Goal: Information Seeking & Learning: Learn about a topic

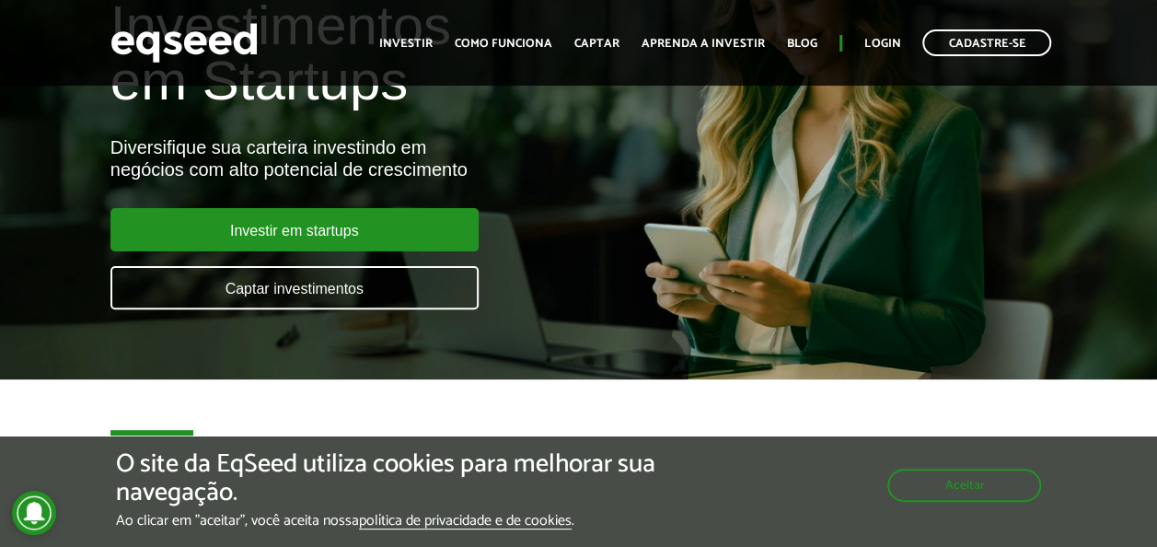
scroll to position [276, 0]
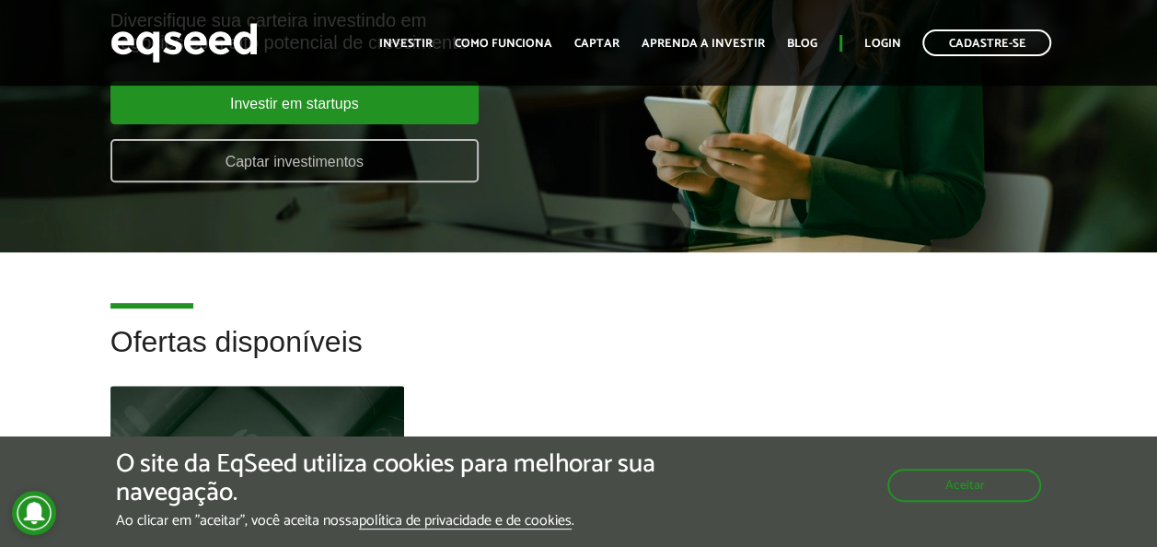
click at [413, 171] on link "Captar investimentos" at bounding box center [294, 160] width 368 height 43
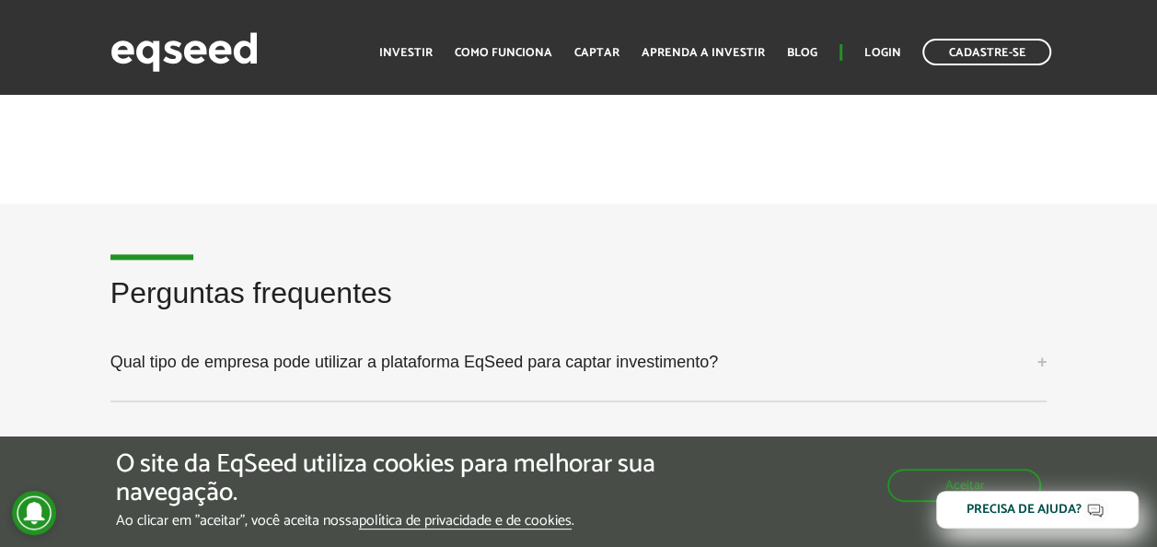
scroll to position [4604, 0]
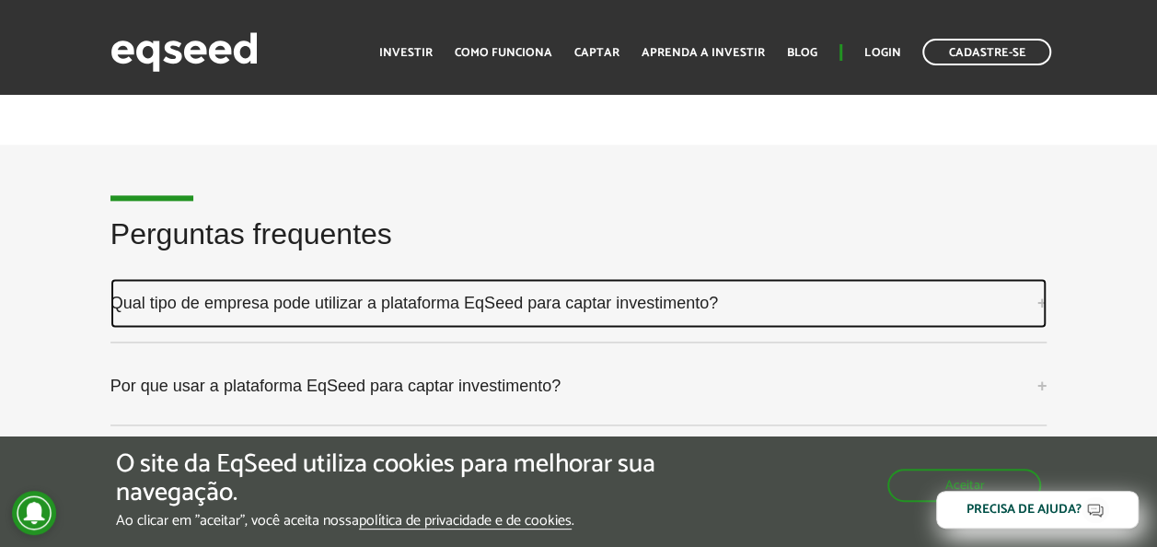
click at [654, 278] on link "Qual tipo de empresa pode utilizar a plataforma EqSeed para captar investimento?" at bounding box center [578, 303] width 937 height 50
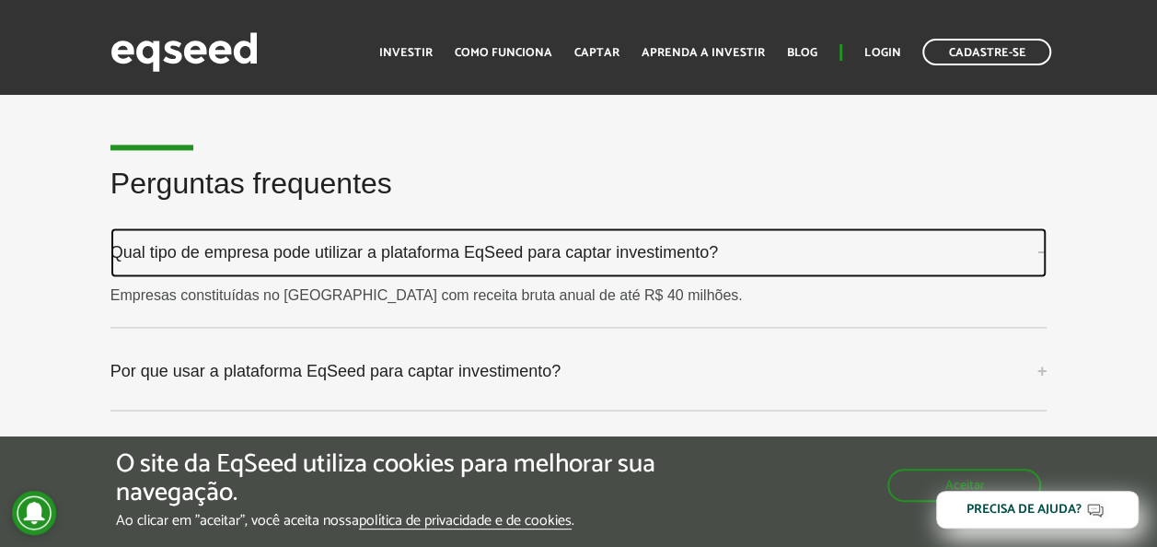
scroll to position [4696, 0]
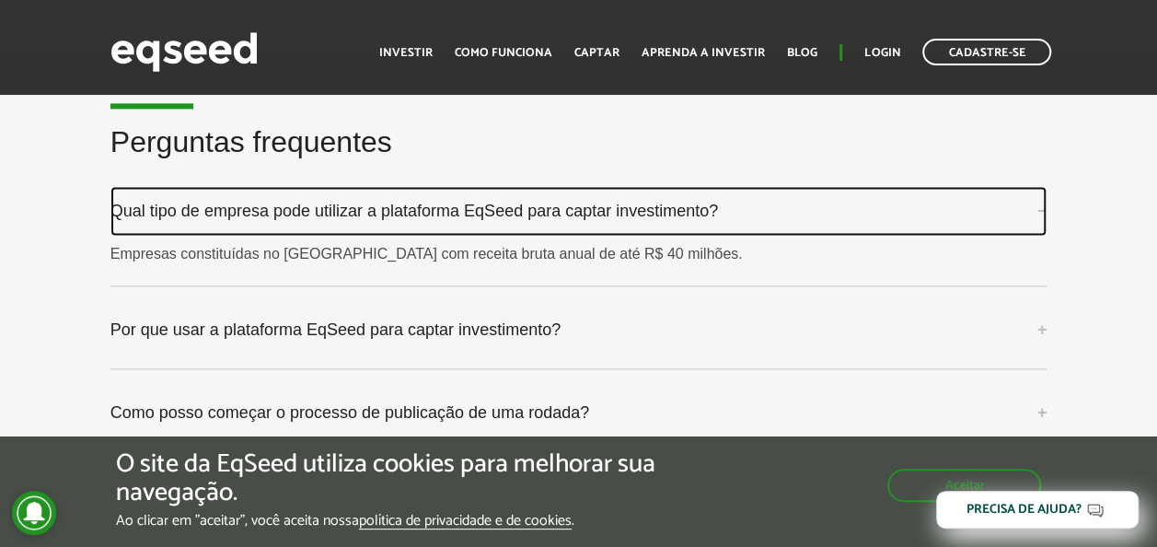
click at [1042, 186] on link "Qual tipo de empresa pode utilizar a plataforma EqSeed para captar investimento?" at bounding box center [578, 211] width 937 height 50
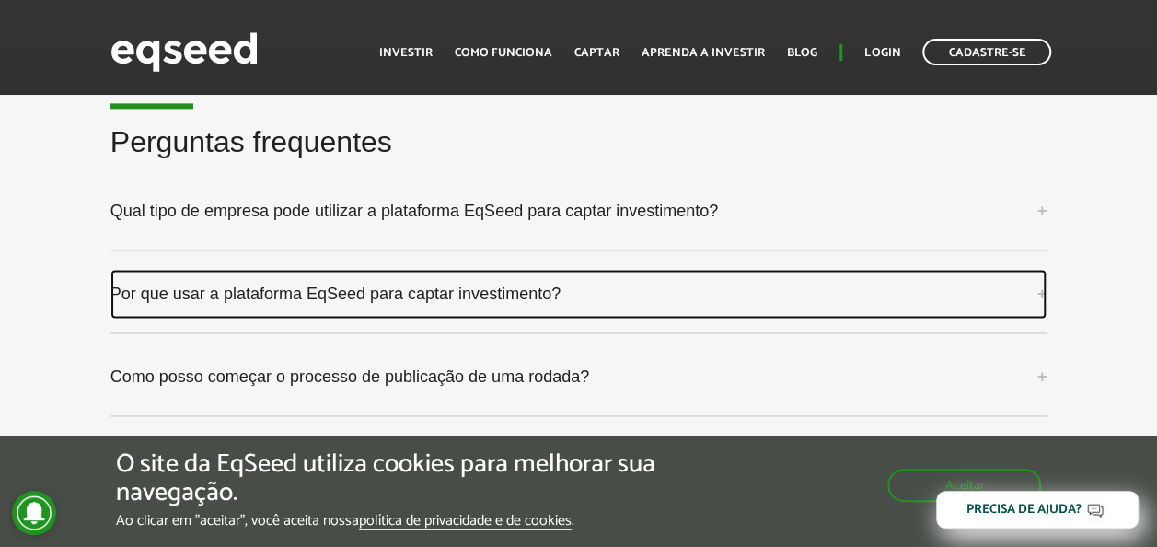
click at [457, 269] on link "Por que usar a plataforma EqSeed para captar investimento?" at bounding box center [578, 294] width 937 height 50
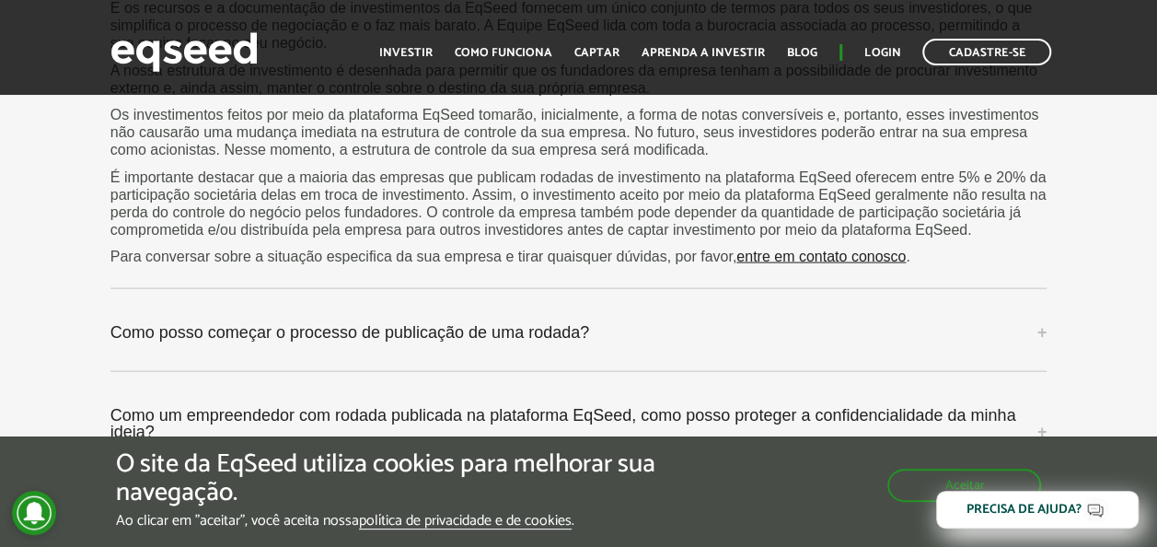
scroll to position [5340, 0]
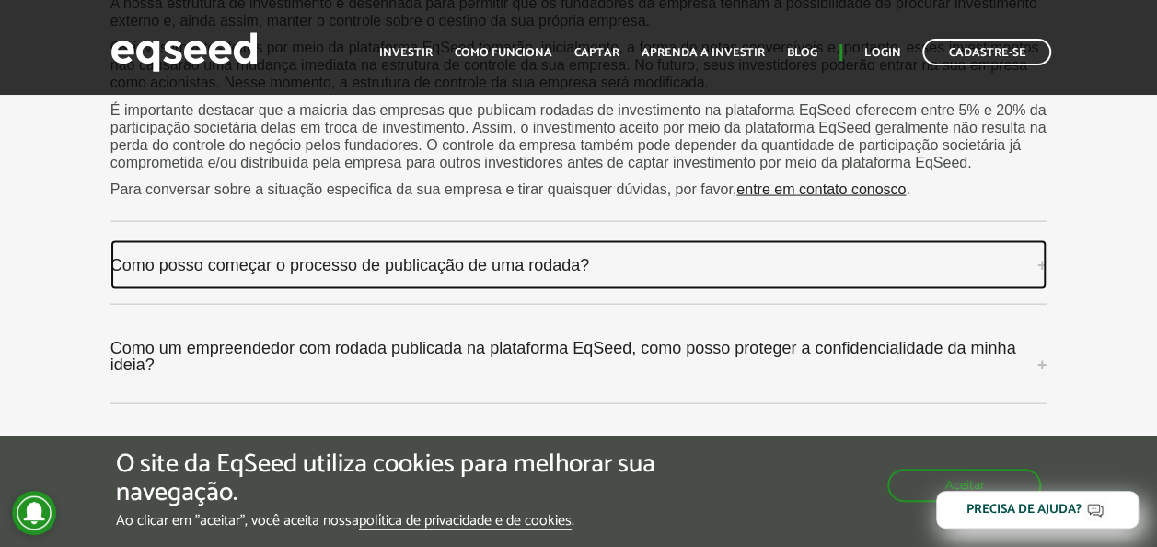
click at [864, 240] on link "Como posso começar o processo de publicação de uma rodada?" at bounding box center [578, 265] width 937 height 50
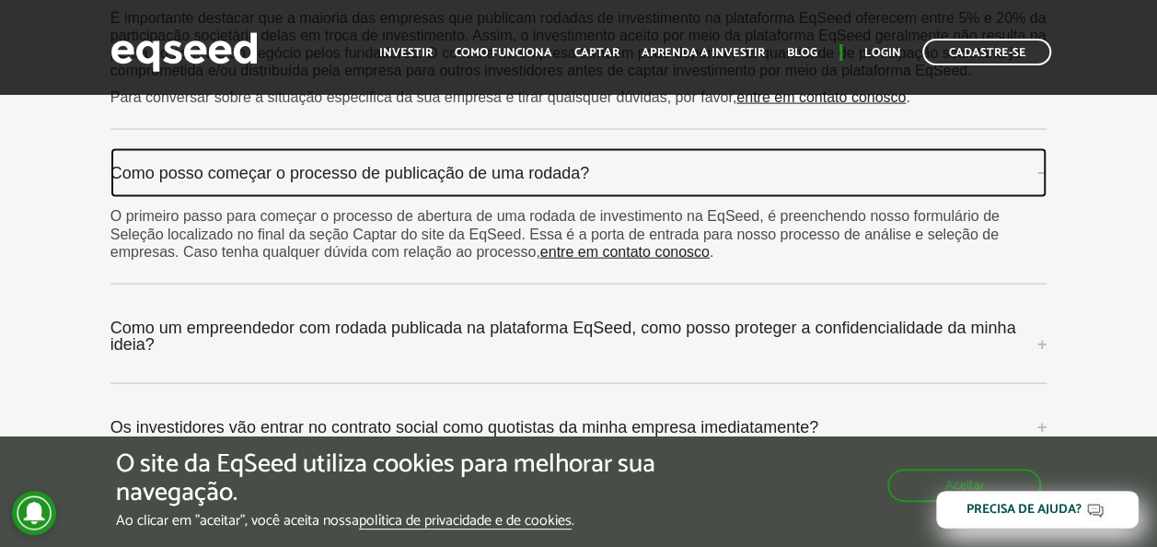
scroll to position [5524, 0]
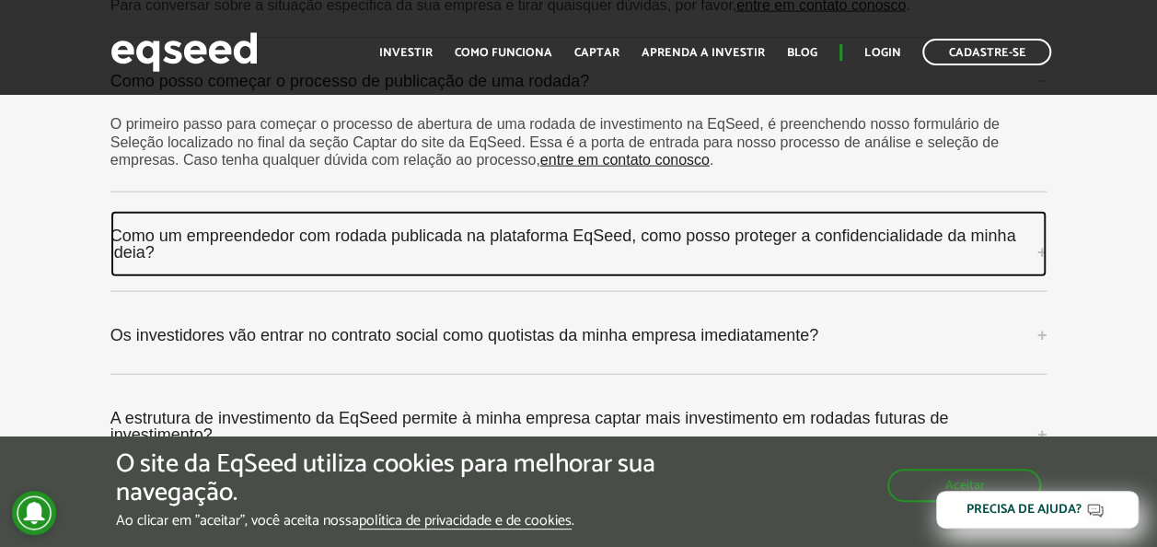
click at [1041, 212] on link "Como um empreendedor com rodada publicada na plataforma EqSeed, como posso prot…" at bounding box center [578, 244] width 937 height 66
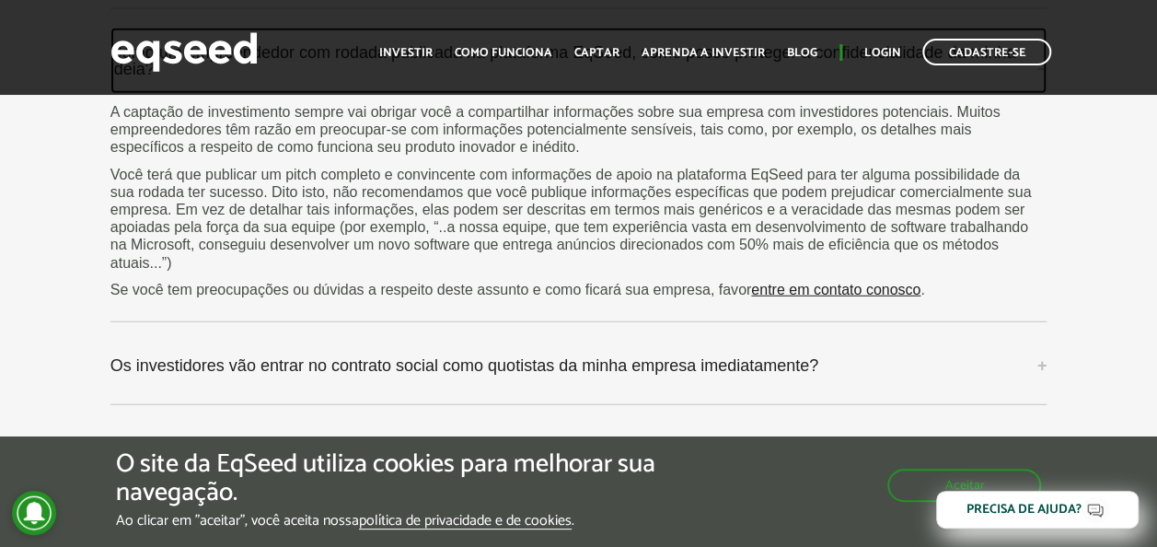
scroll to position [5708, 0]
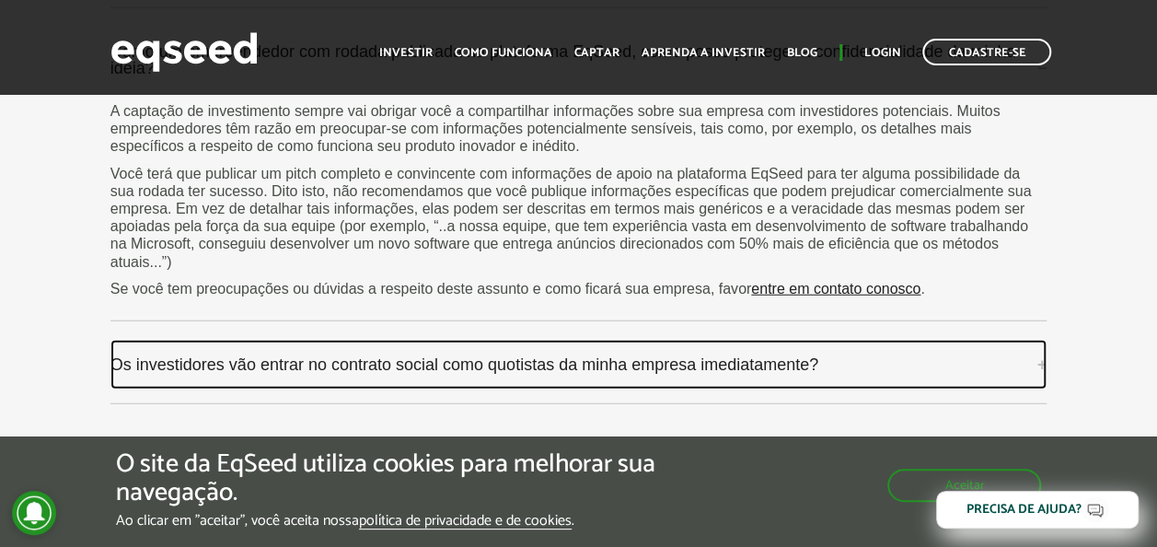
click at [1039, 340] on link "Os investidores vão entrar no contrato social como quotistas da minha empresa i…" at bounding box center [578, 365] width 937 height 50
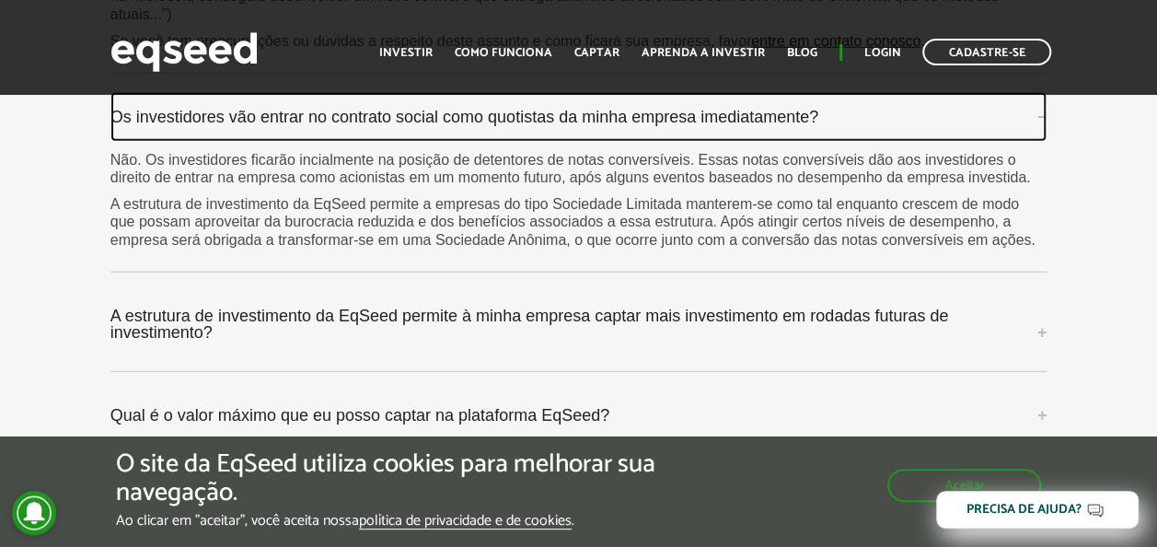
scroll to position [5985, 0]
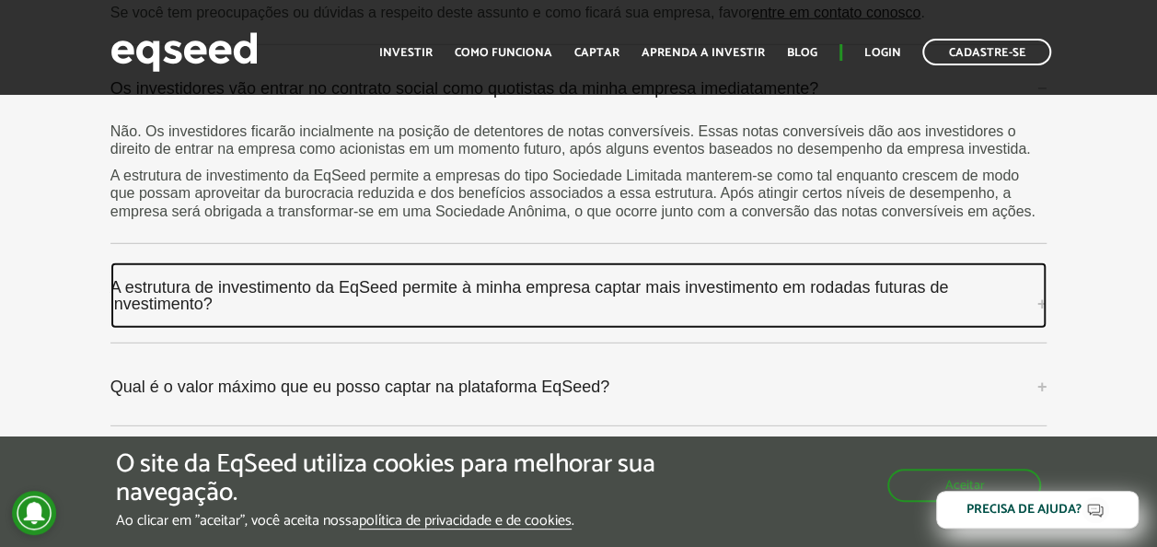
click at [573, 262] on link "A estrutura de investimento da EqSeed permite à minha empresa captar mais inves…" at bounding box center [578, 295] width 937 height 66
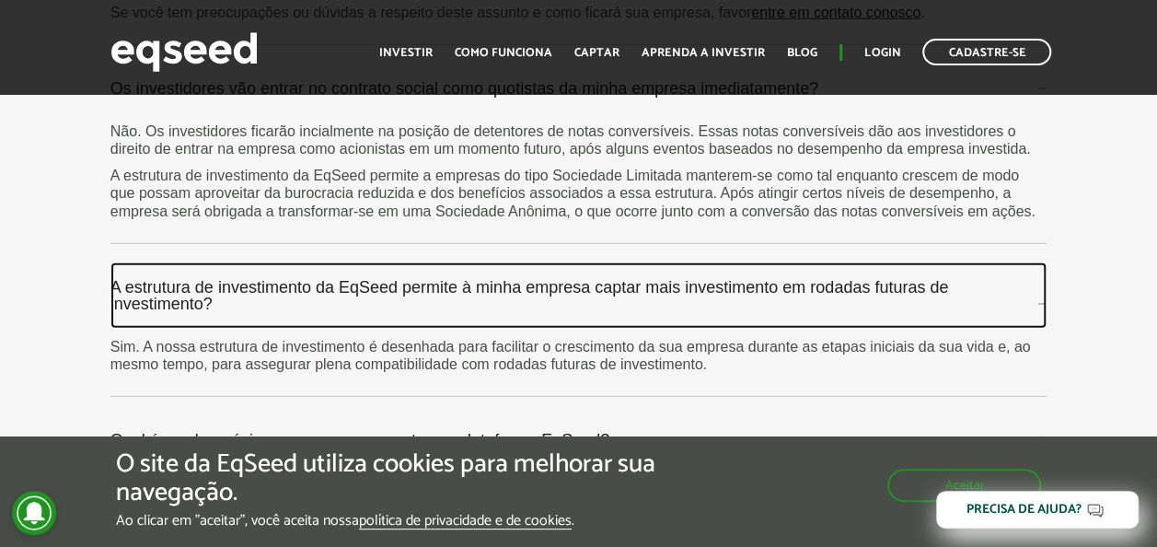
click at [542, 262] on link "A estrutura de investimento da EqSeed permite à minha empresa captar mais inves…" at bounding box center [578, 295] width 937 height 66
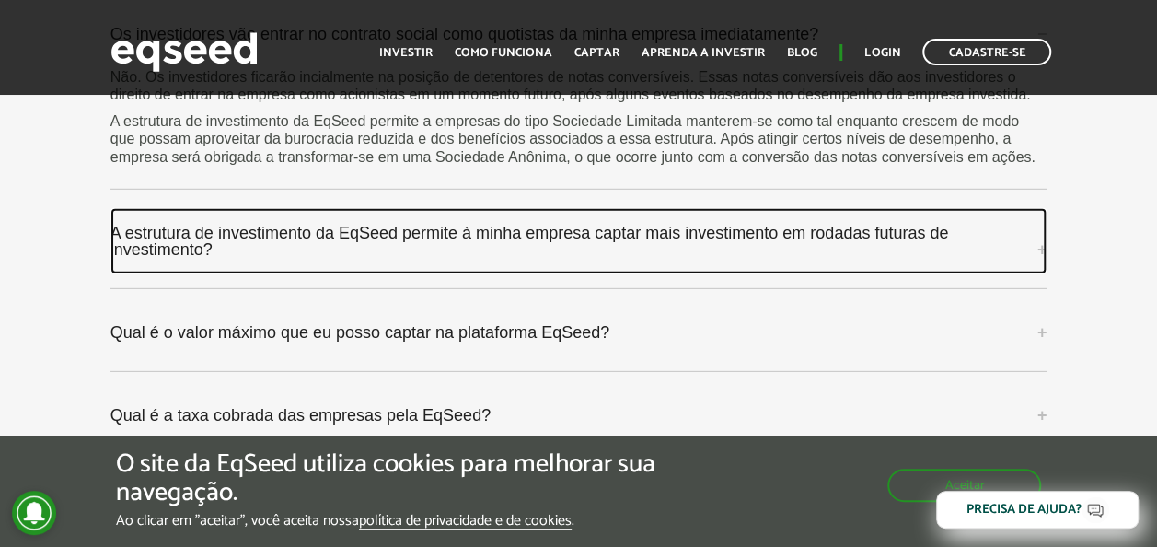
scroll to position [6077, 0]
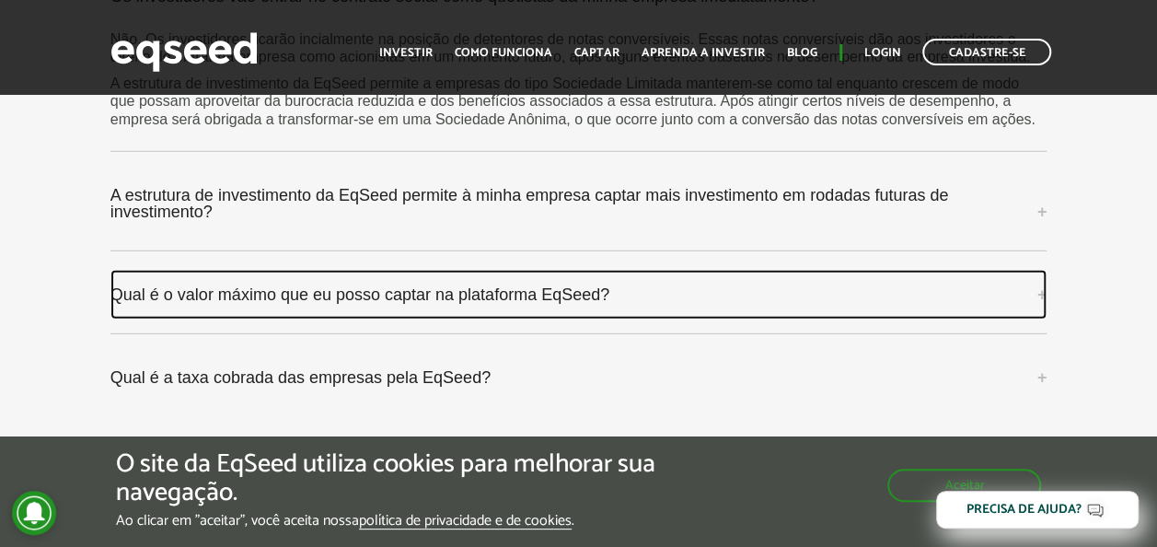
click at [540, 270] on link "Qual é o valor máximo que eu posso captar na plataforma EqSeed?" at bounding box center [578, 295] width 937 height 50
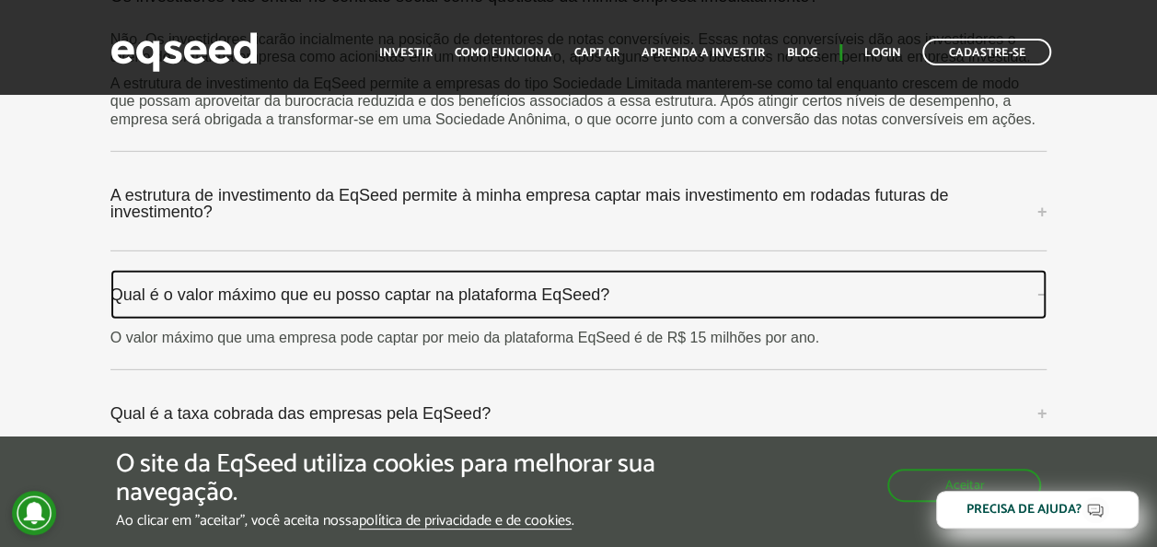
click at [540, 270] on link "Qual é o valor máximo que eu posso captar na plataforma EqSeed?" at bounding box center [578, 295] width 937 height 50
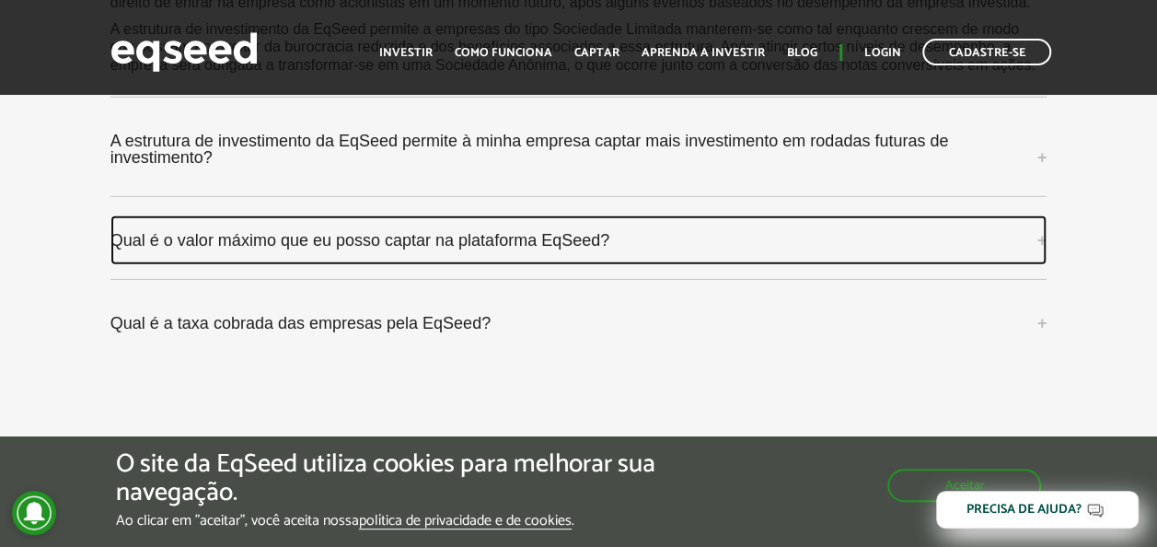
scroll to position [6169, 0]
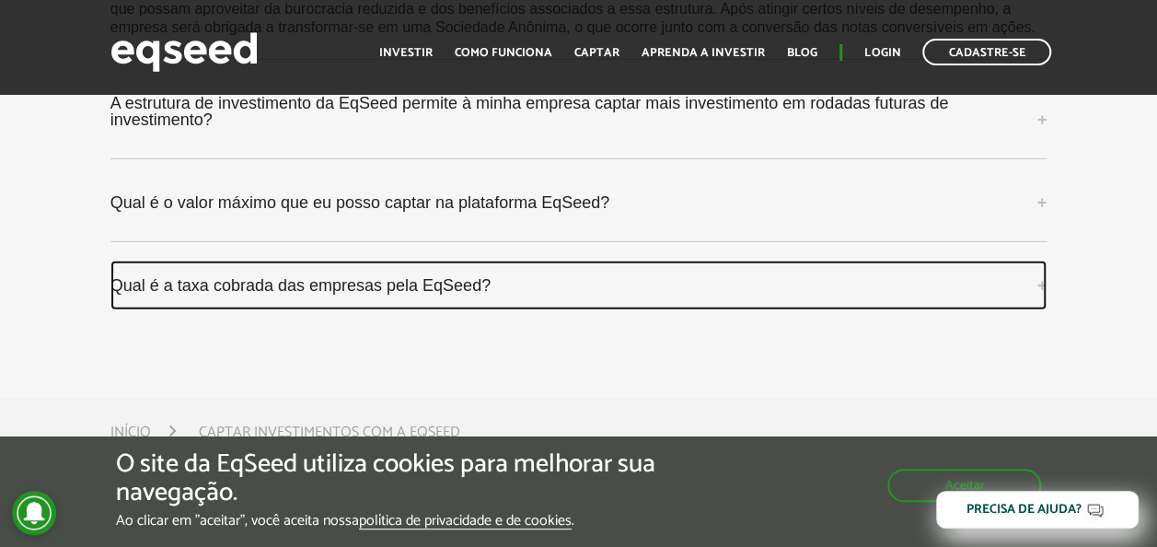
click at [538, 261] on link "Qual é a taxa cobrada das empresas pela EqSeed?" at bounding box center [578, 286] width 937 height 50
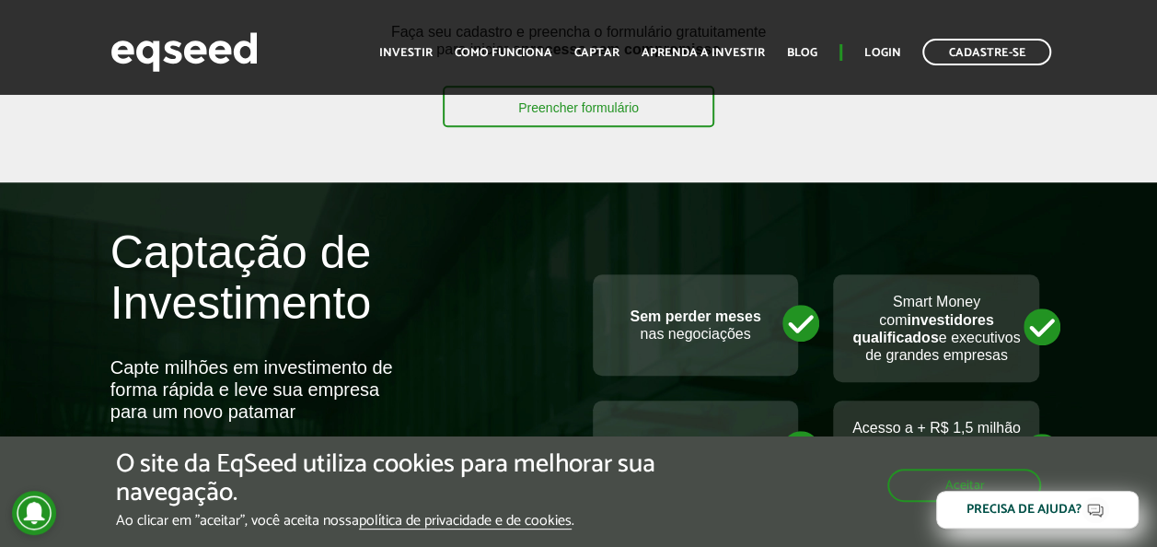
scroll to position [0, 0]
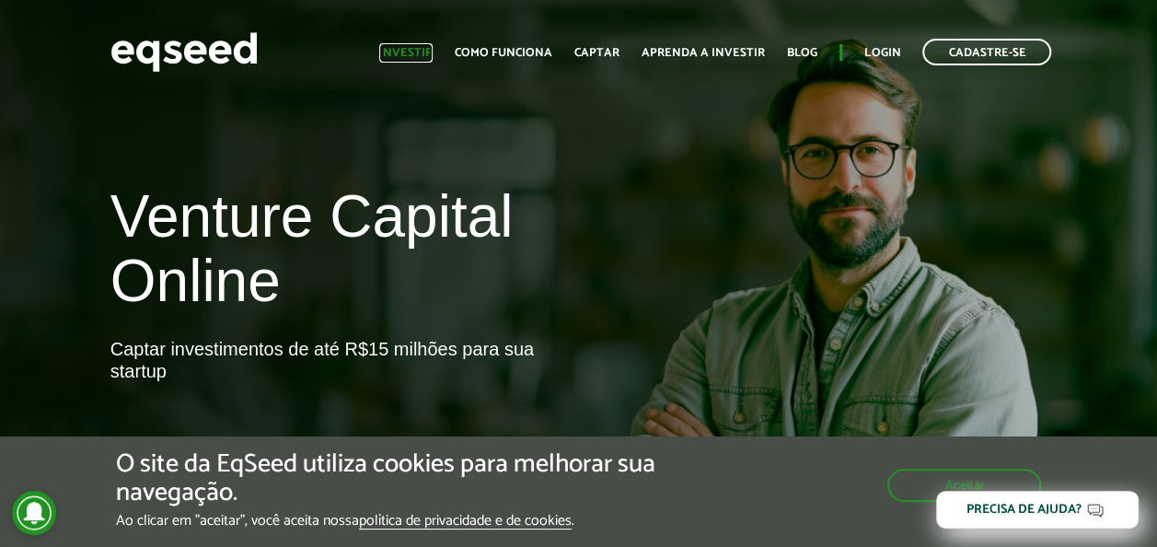
click at [416, 53] on link "Investir" at bounding box center [405, 53] width 53 height 12
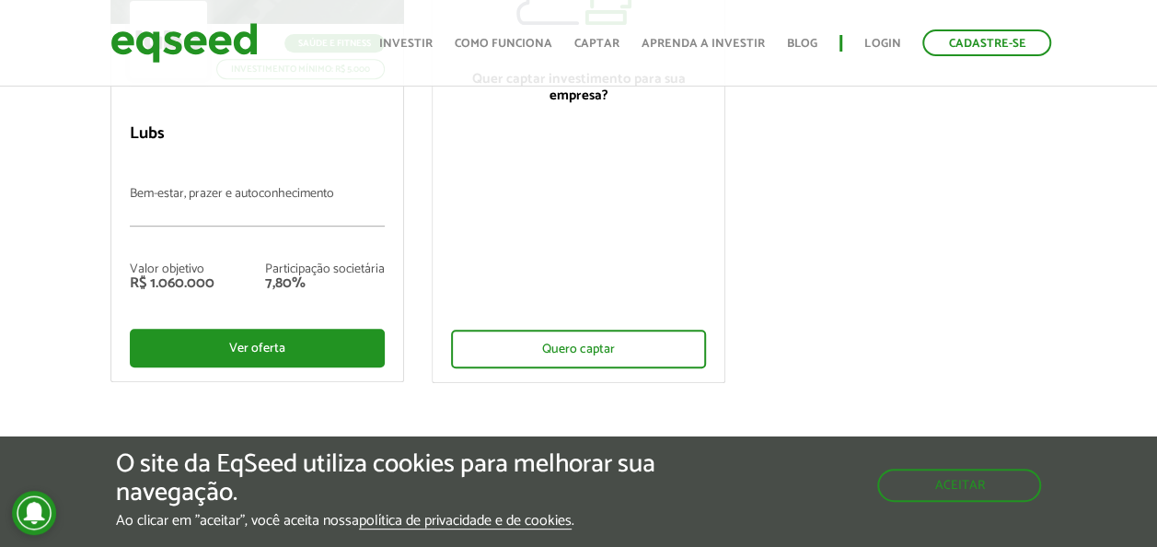
scroll to position [460, 0]
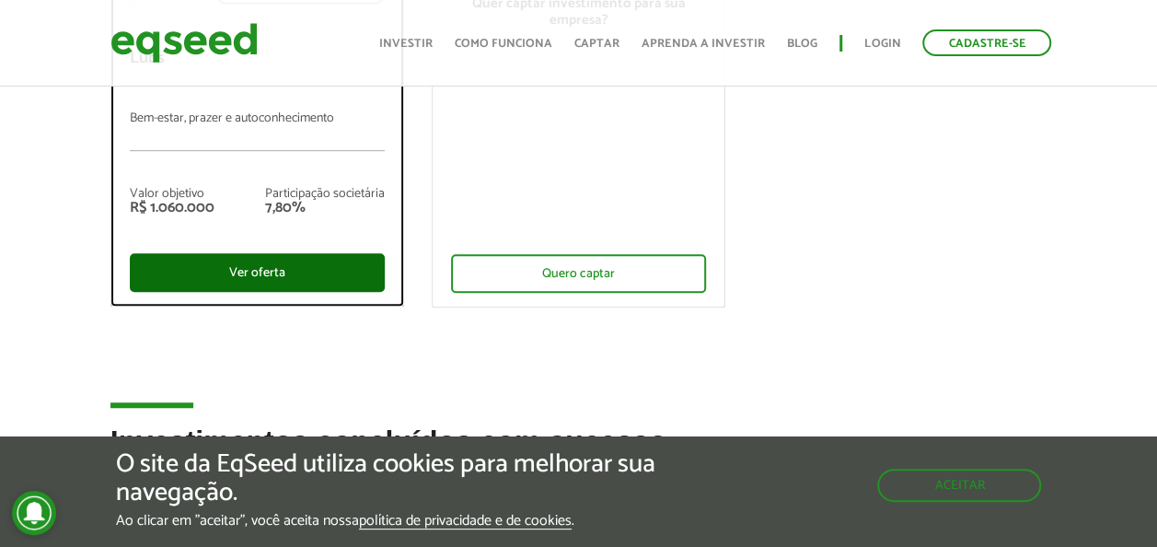
click at [270, 265] on div "Ver oferta" at bounding box center [257, 272] width 255 height 39
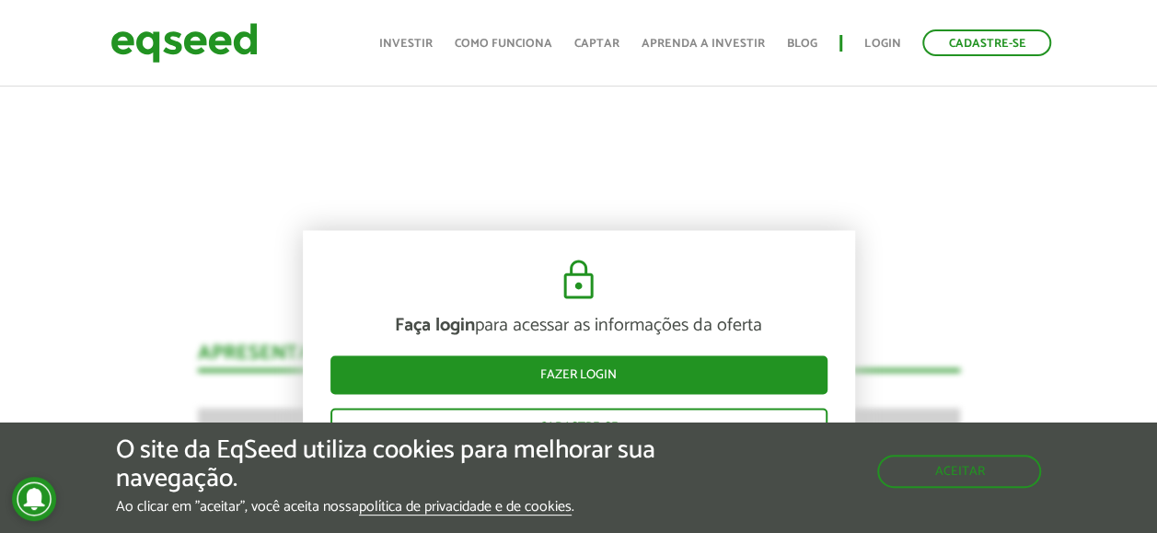
scroll to position [1289, 0]
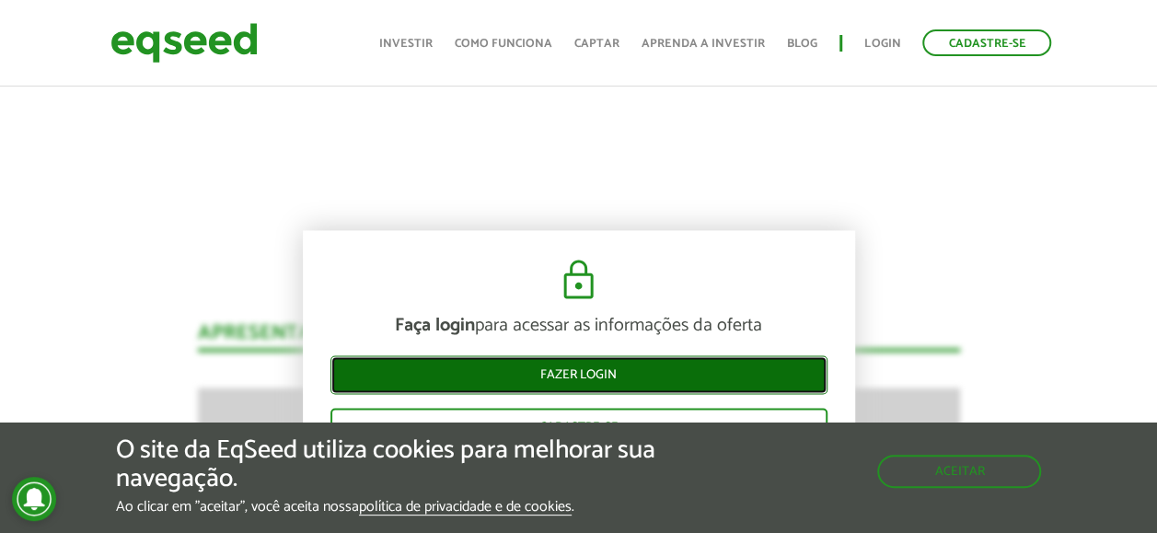
click at [538, 363] on link "Fazer login" at bounding box center [579, 374] width 497 height 39
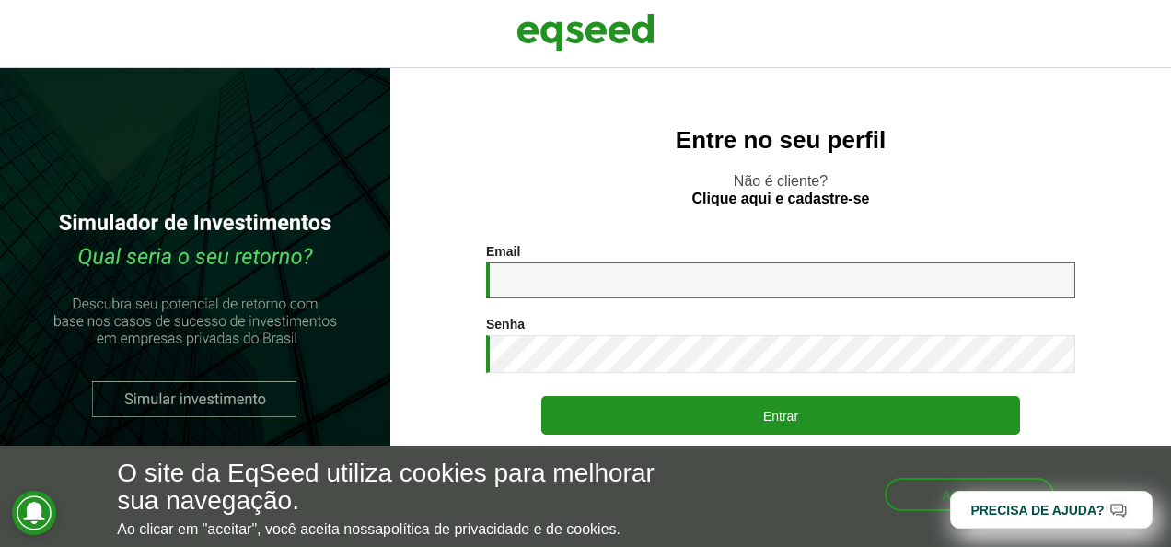
click at [587, 273] on input "Email *" at bounding box center [780, 280] width 589 height 36
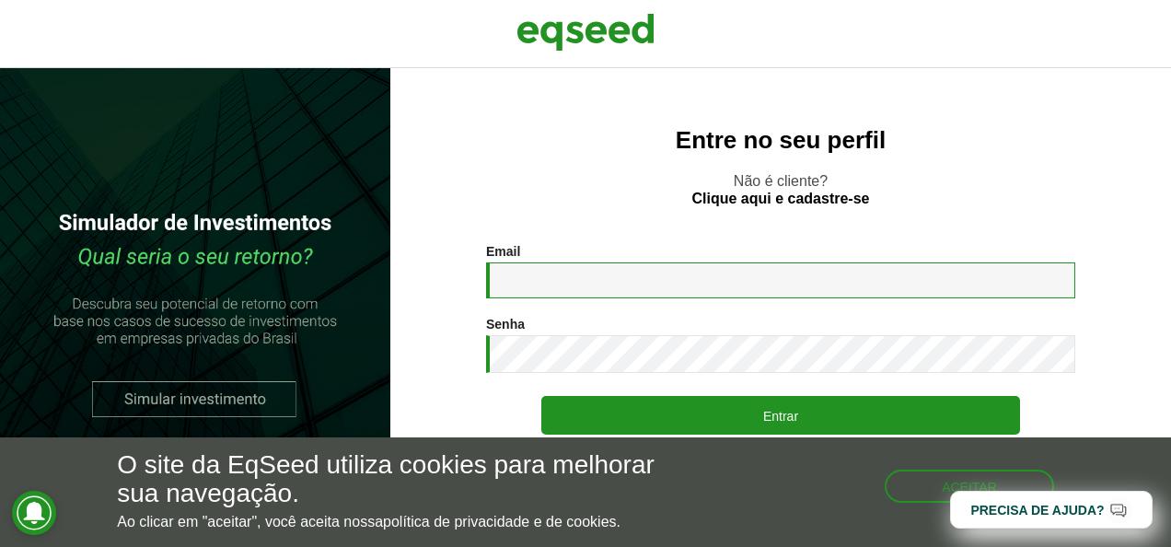
type input "**********"
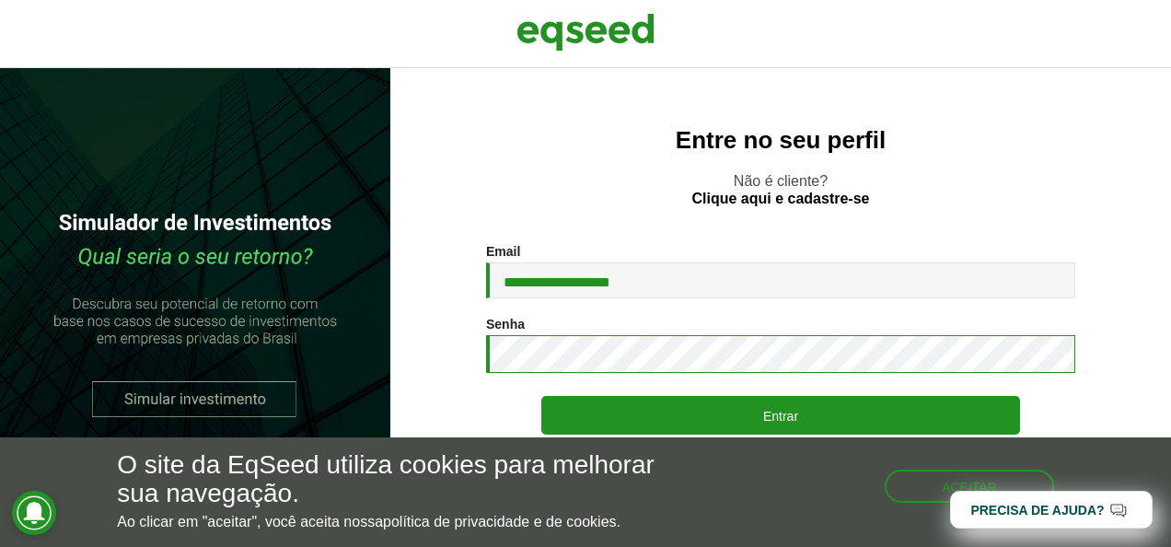
click at [541, 396] on button "Entrar" at bounding box center [780, 415] width 479 height 39
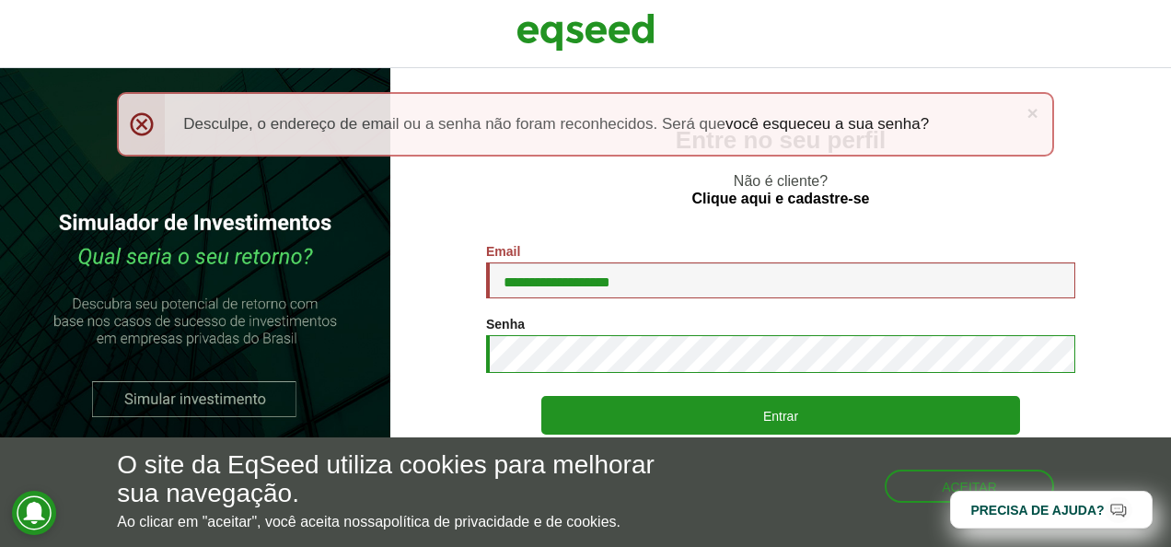
click at [541, 396] on button "Entrar" at bounding box center [780, 415] width 479 height 39
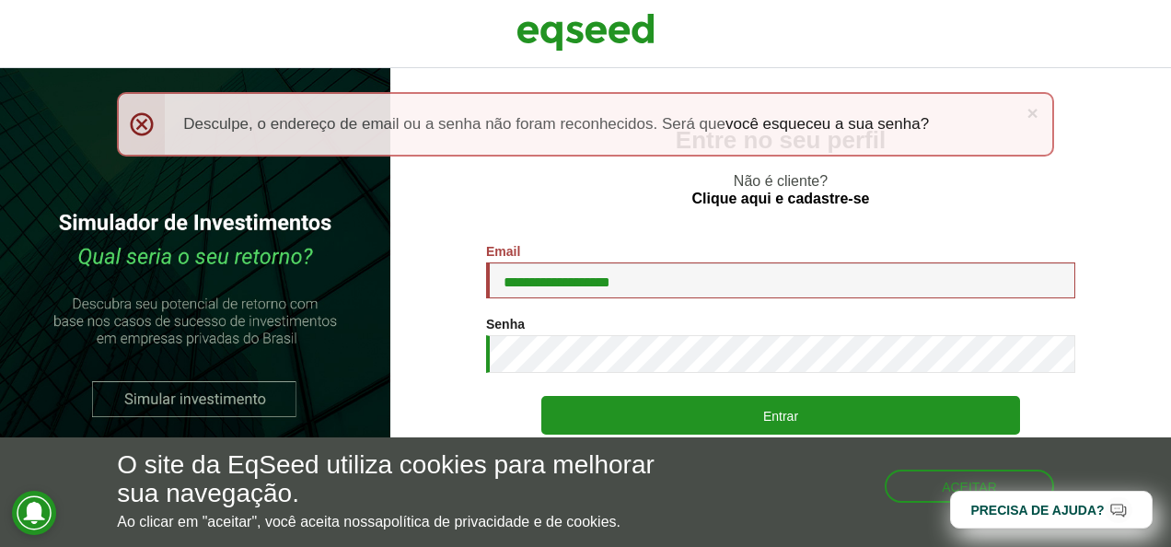
click at [445, 341] on section "**********" at bounding box center [780, 366] width 707 height 244
click at [453, 337] on section "**********" at bounding box center [780, 366] width 707 height 244
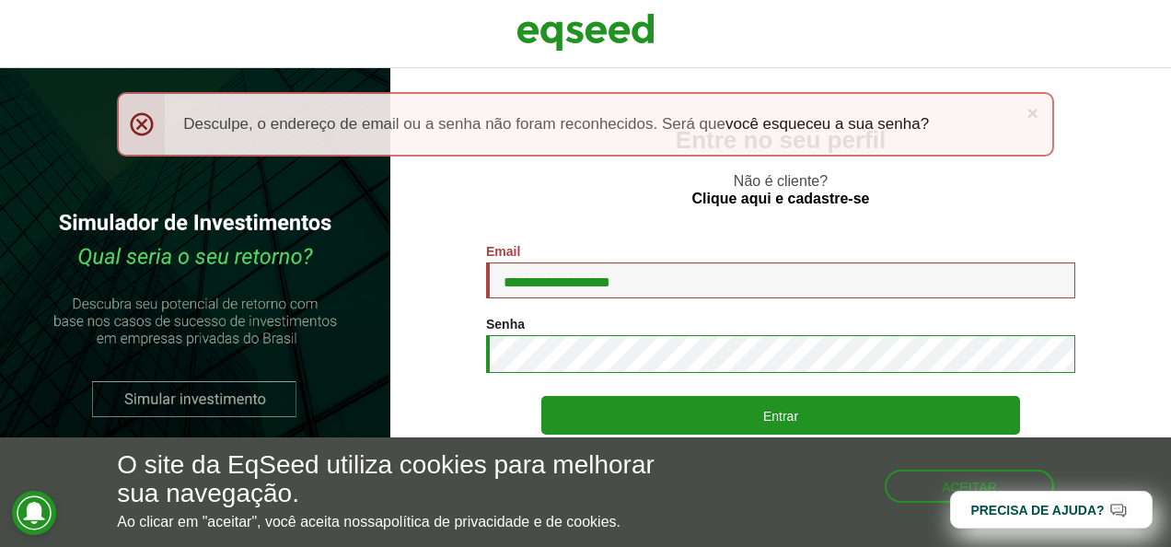
click at [541, 396] on button "Entrar" at bounding box center [780, 415] width 479 height 39
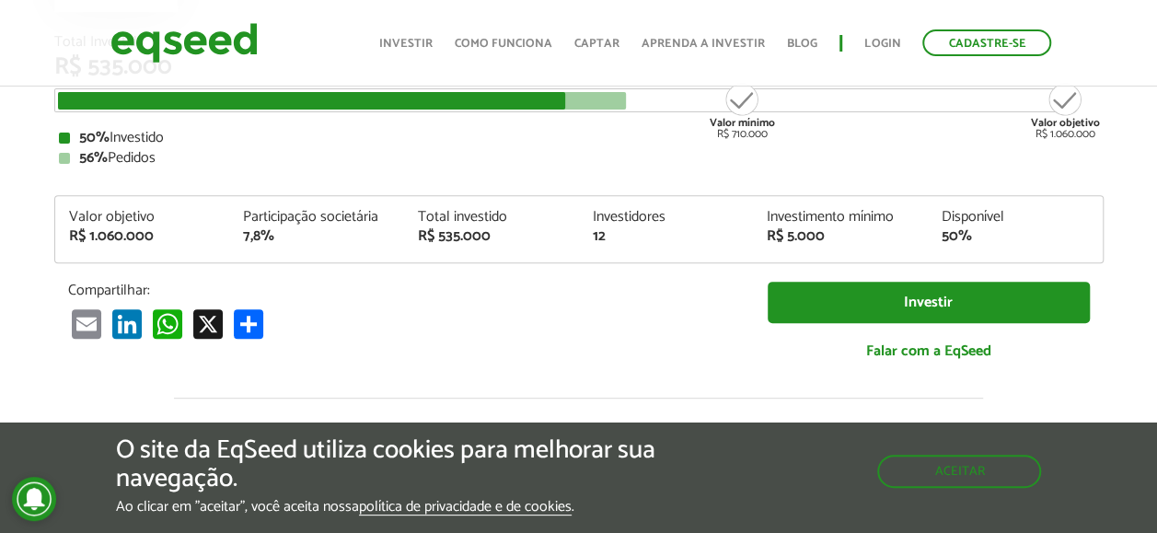
scroll to position [276, 0]
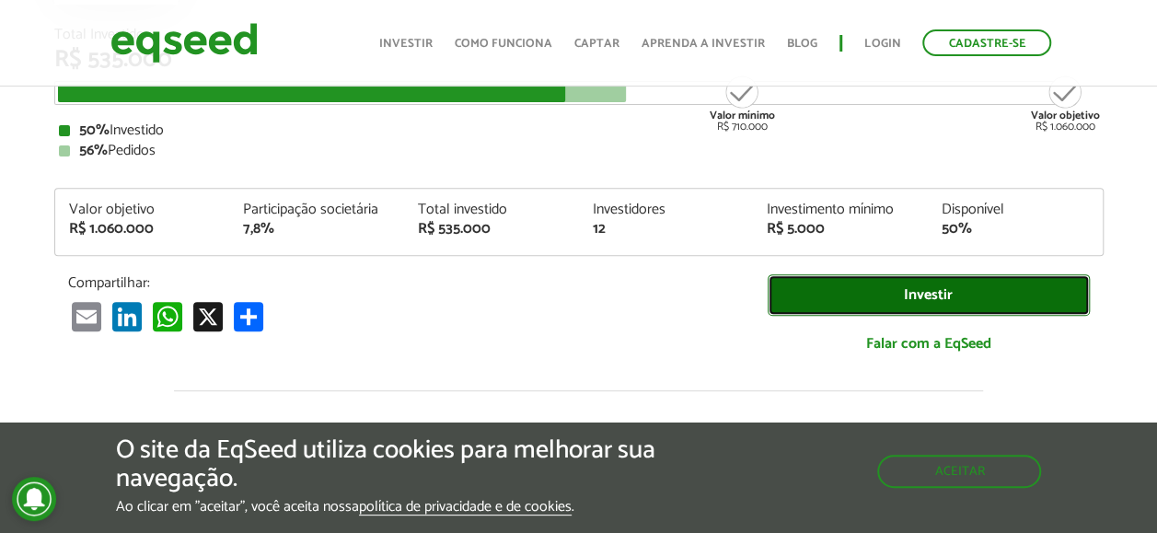
click at [937, 298] on link "Investir" at bounding box center [929, 294] width 322 height 41
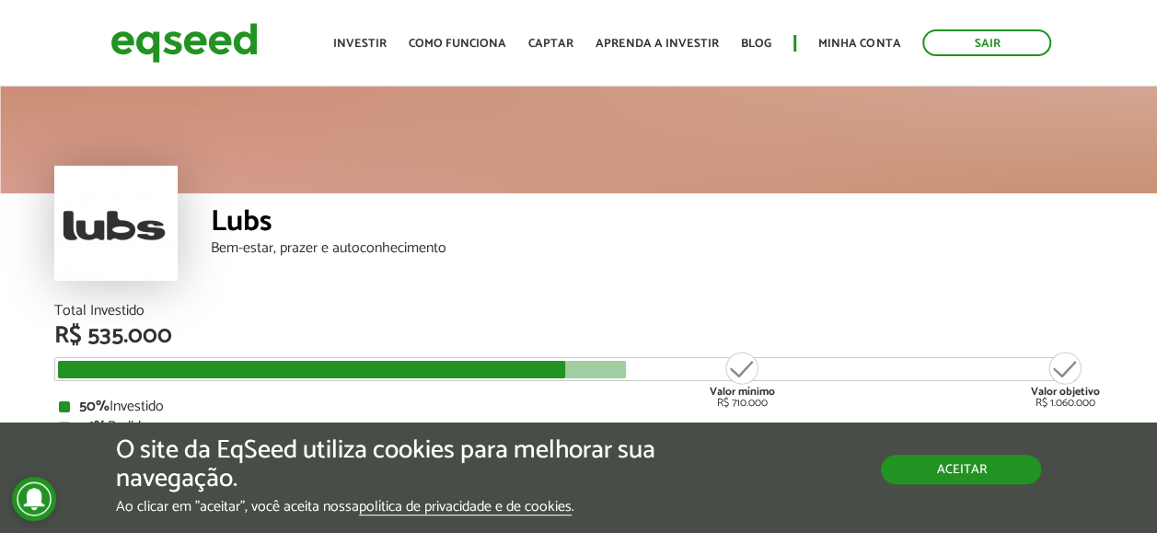
click at [943, 455] on button "Aceitar" at bounding box center [961, 469] width 160 height 29
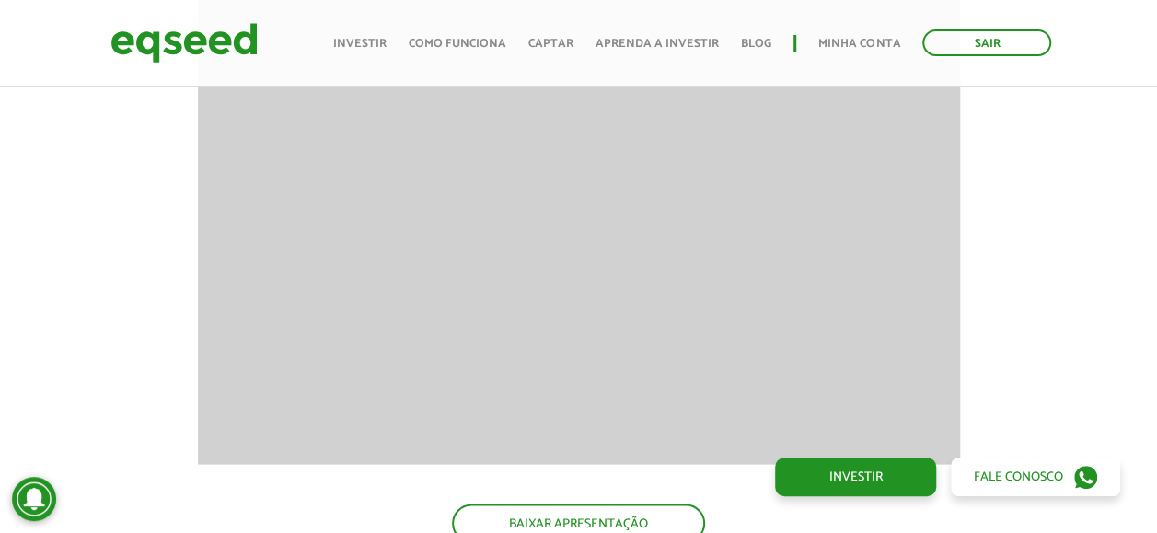
scroll to position [1657, 0]
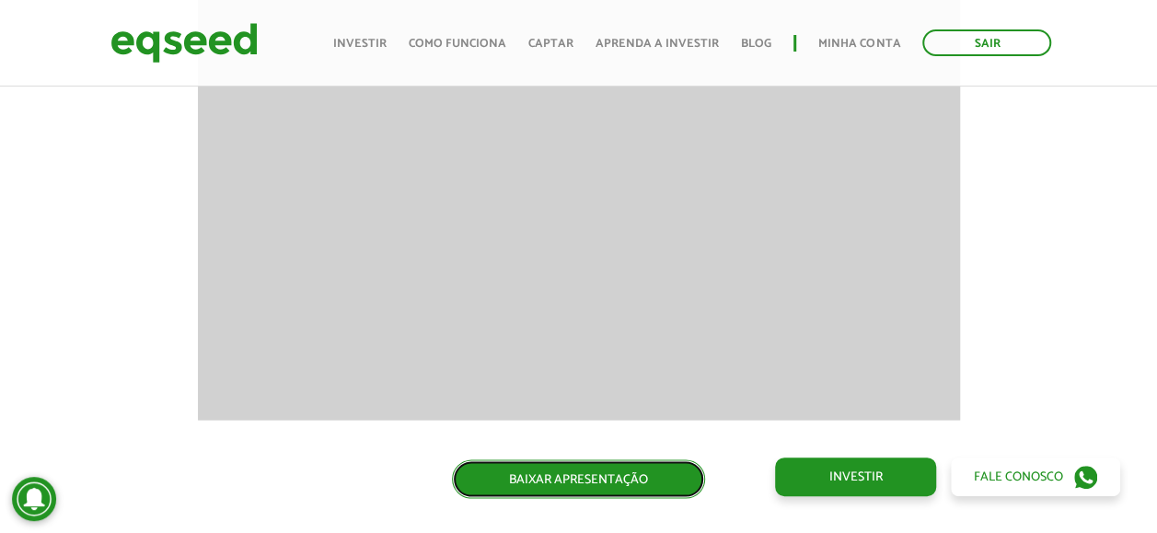
click at [610, 473] on link "BAIXAR APRESENTAÇÃO" at bounding box center [578, 478] width 253 height 39
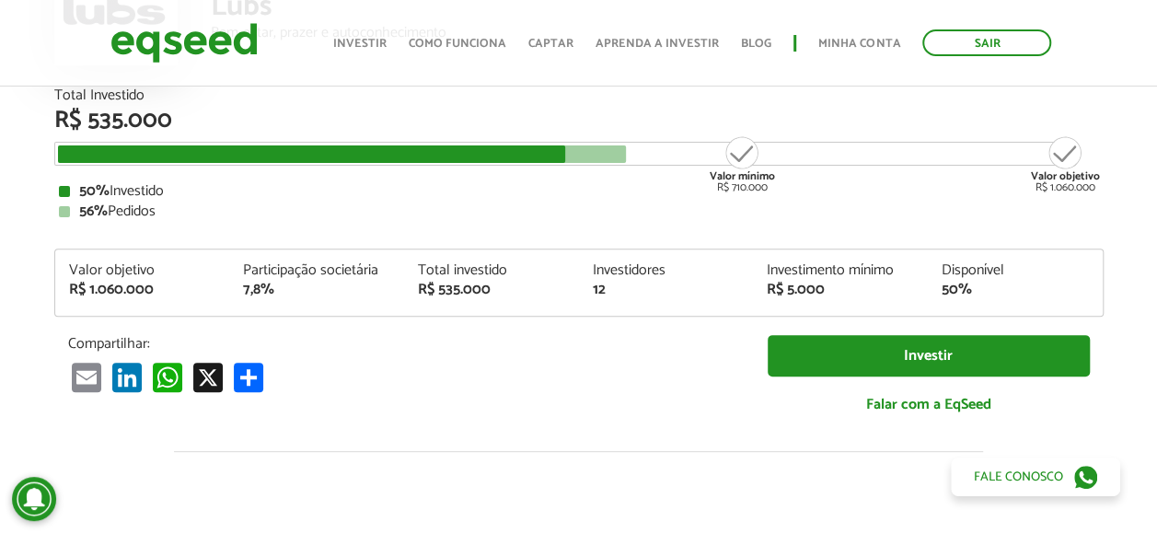
scroll to position [276, 0]
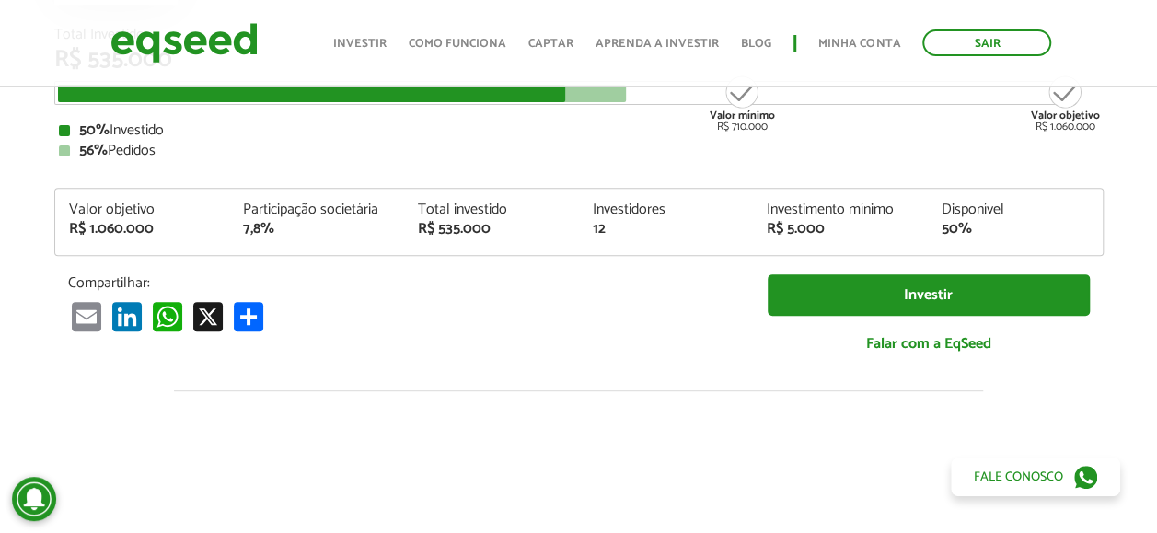
click at [852, 215] on div "Investimento mínimo" at bounding box center [840, 210] width 147 height 15
click at [335, 303] on div "Email LinkedIn WhatsApp X Share" at bounding box center [404, 316] width 672 height 30
click at [319, 212] on div "Participação societária" at bounding box center [316, 210] width 147 height 15
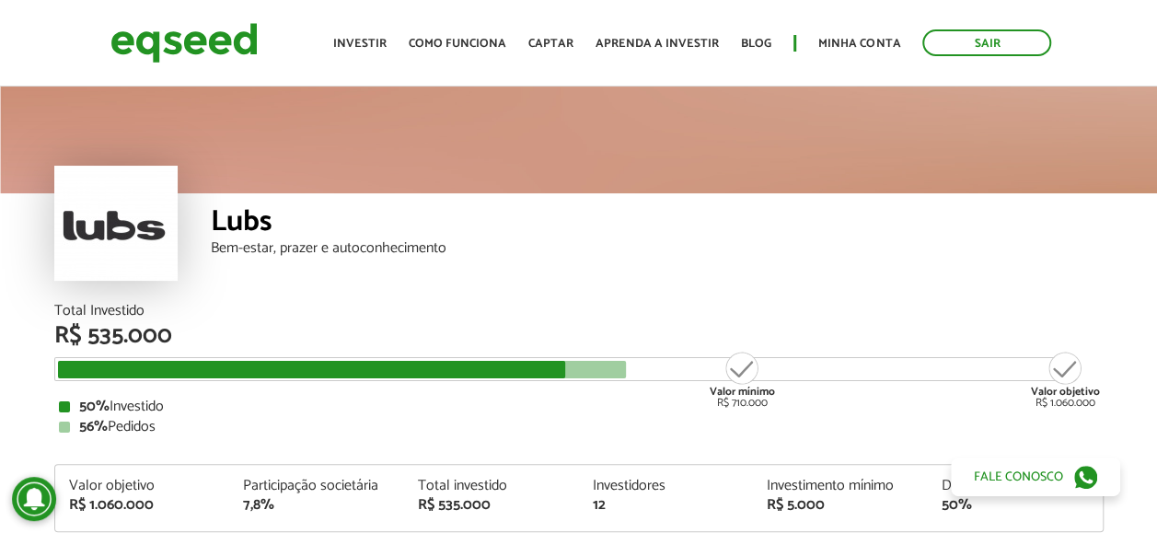
click at [125, 234] on div at bounding box center [115, 223] width 123 height 115
click at [376, 41] on link "Investir" at bounding box center [359, 44] width 53 height 12
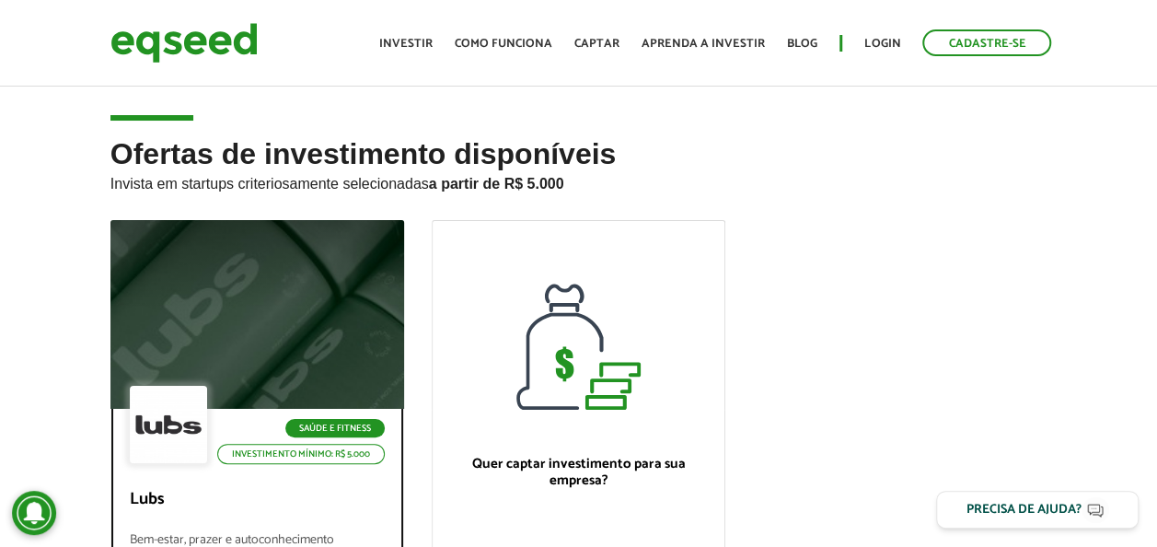
click at [308, 363] on div at bounding box center [257, 315] width 353 height 226
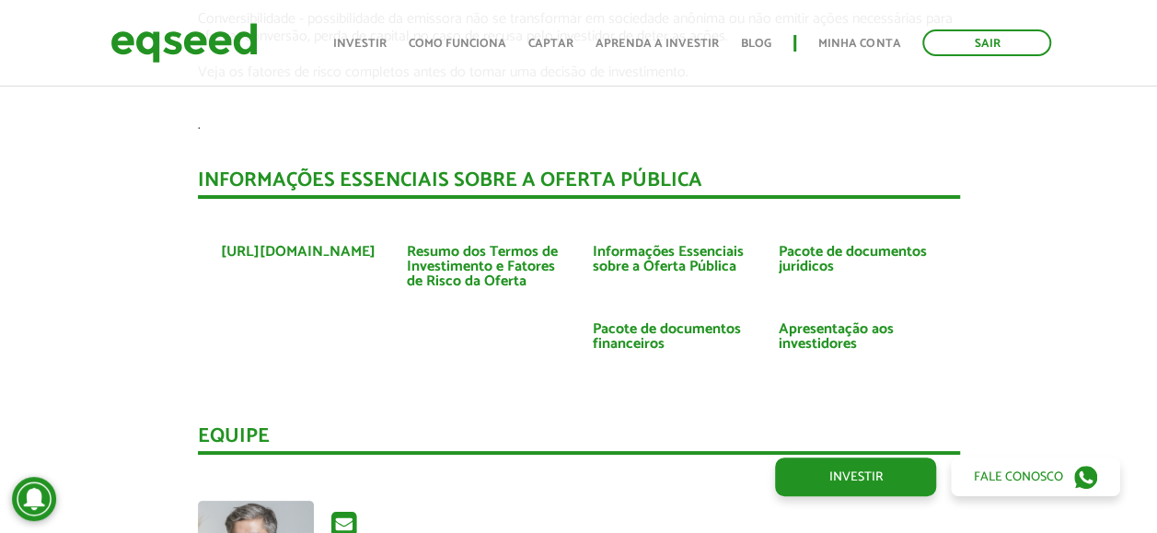
scroll to position [3315, 0]
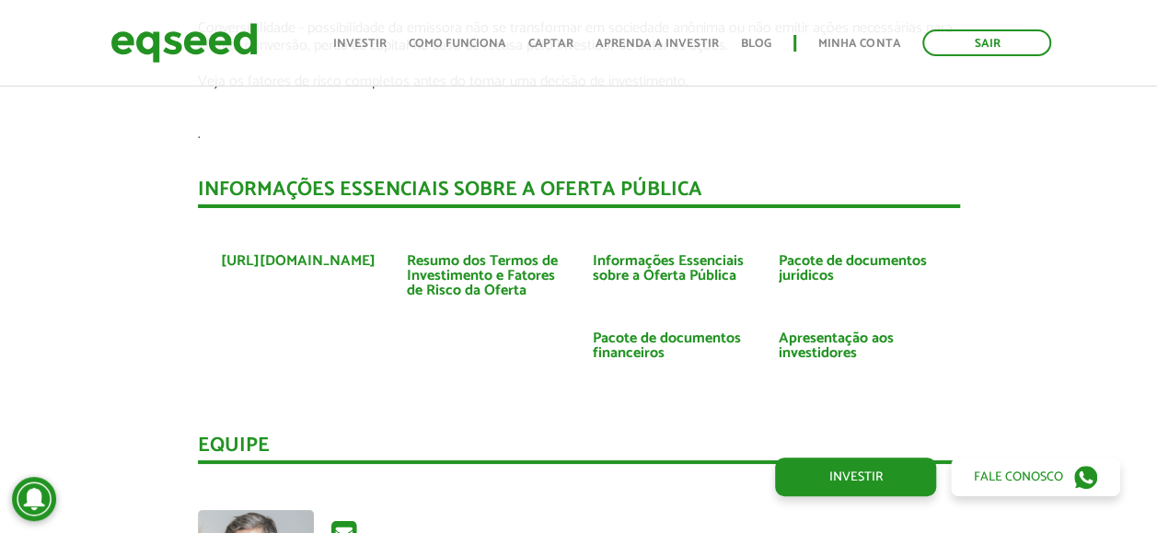
drag, startPoint x: 816, startPoint y: 346, endPoint x: 713, endPoint y: 411, distance: 121.6
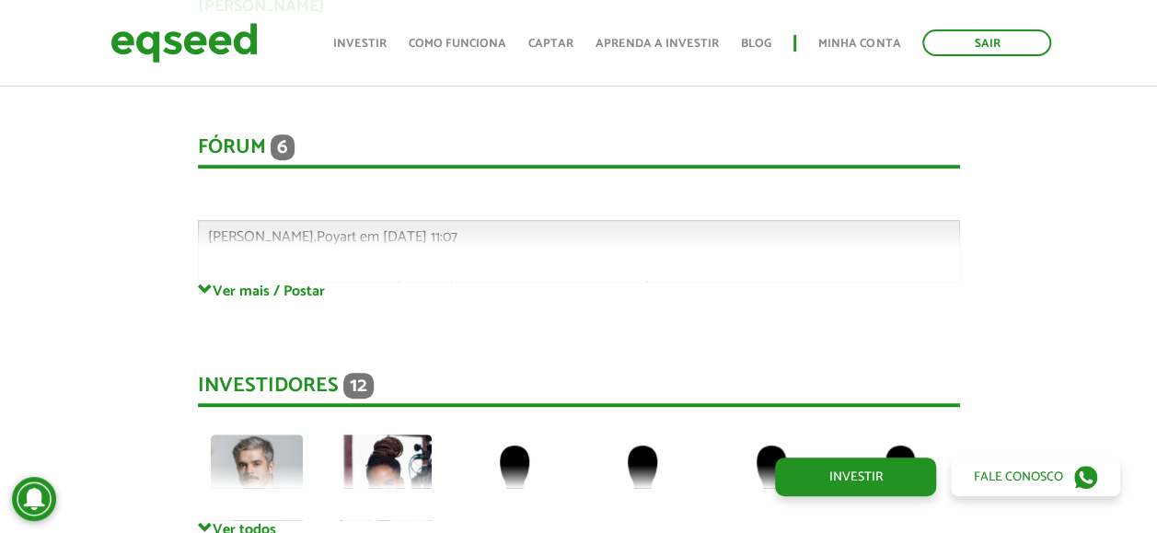
scroll to position [3959, 0]
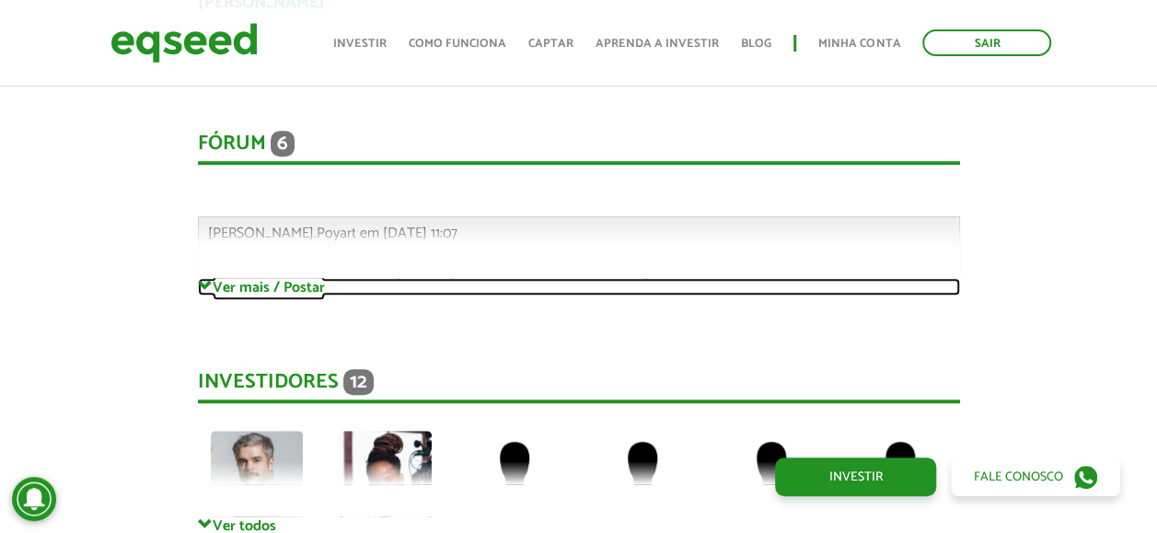
click at [201, 285] on span at bounding box center [205, 286] width 15 height 15
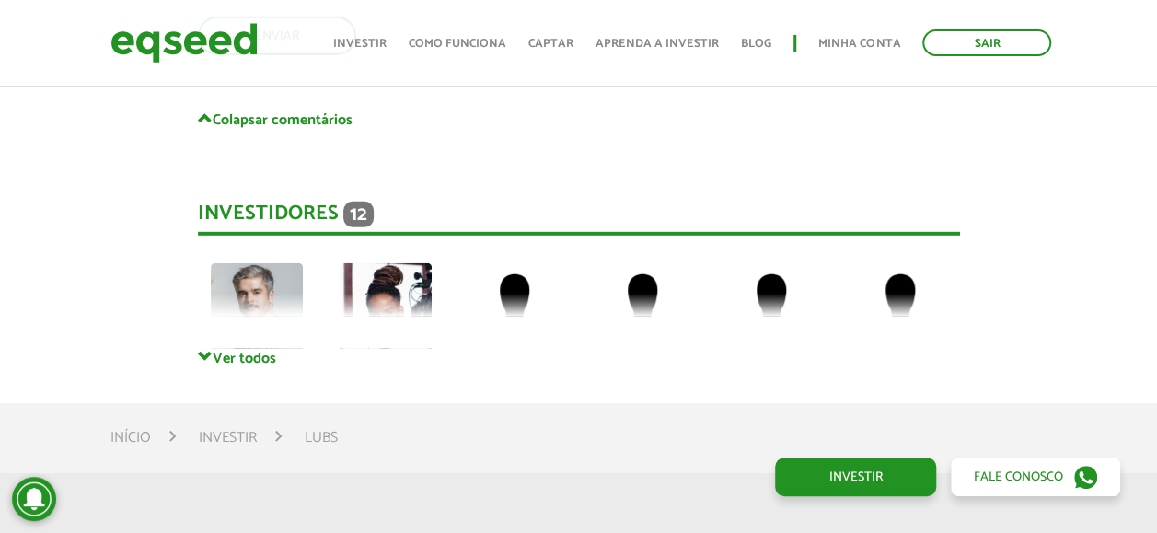
scroll to position [6077, 0]
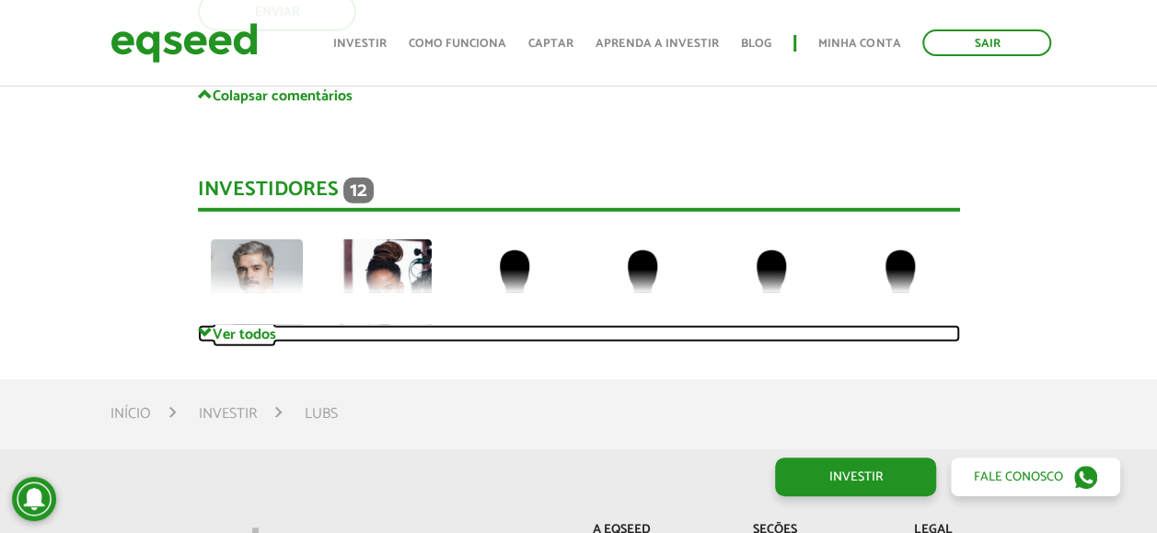
click at [229, 335] on link "Ver todos" at bounding box center [579, 333] width 762 height 17
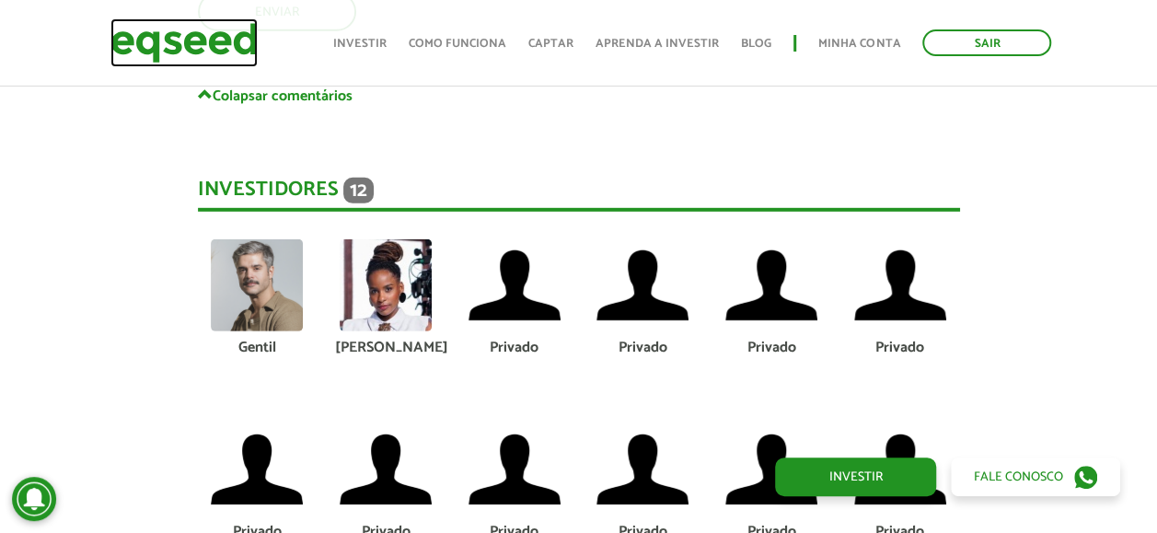
click at [153, 45] on img at bounding box center [183, 42] width 147 height 49
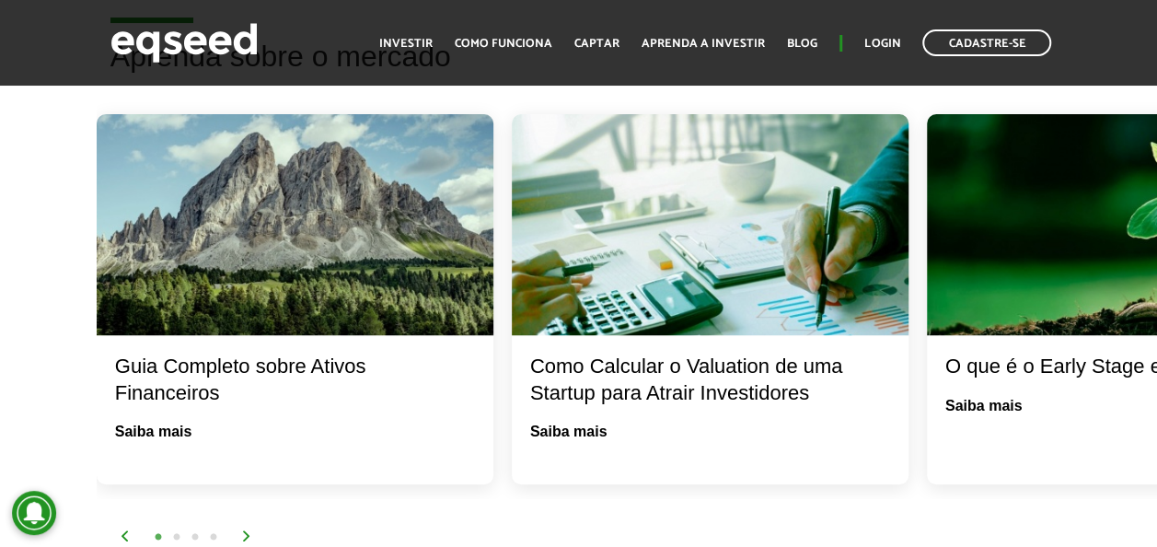
scroll to position [3683, 0]
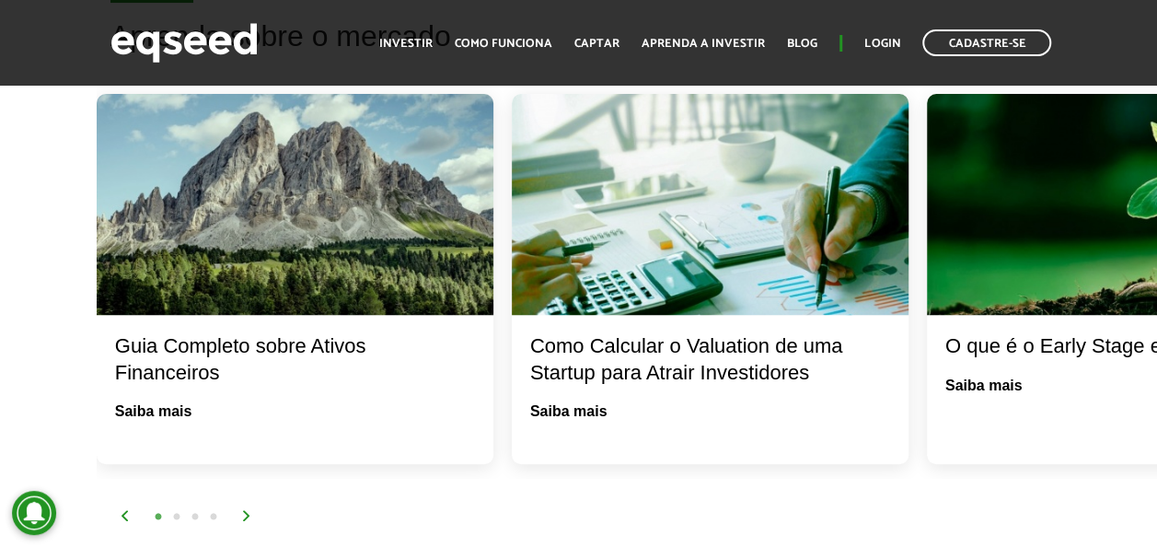
click at [250, 510] on img at bounding box center [246, 515] width 11 height 11
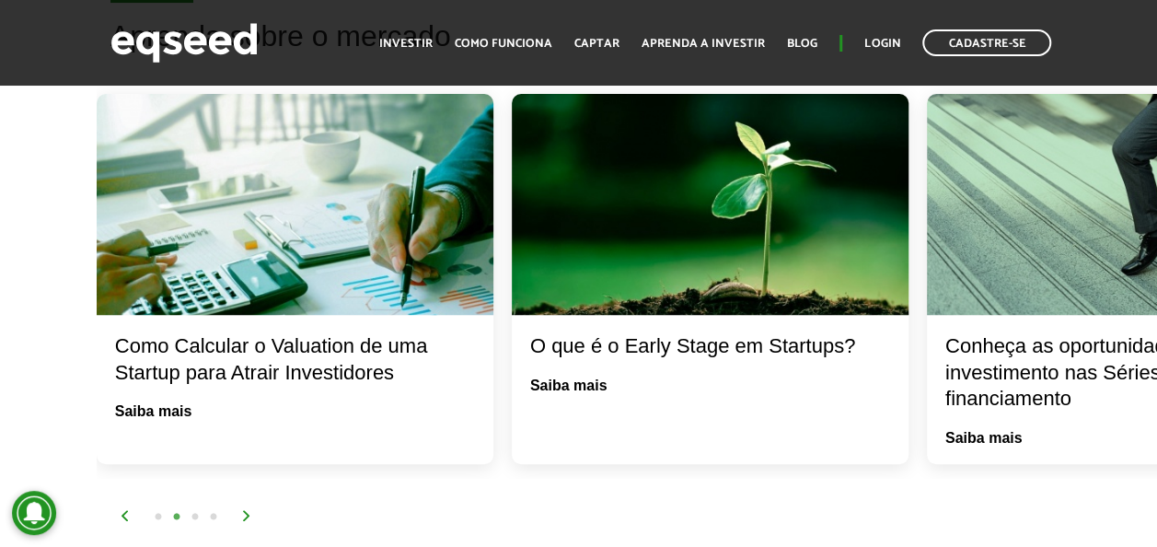
click at [250, 510] on img at bounding box center [246, 515] width 11 height 11
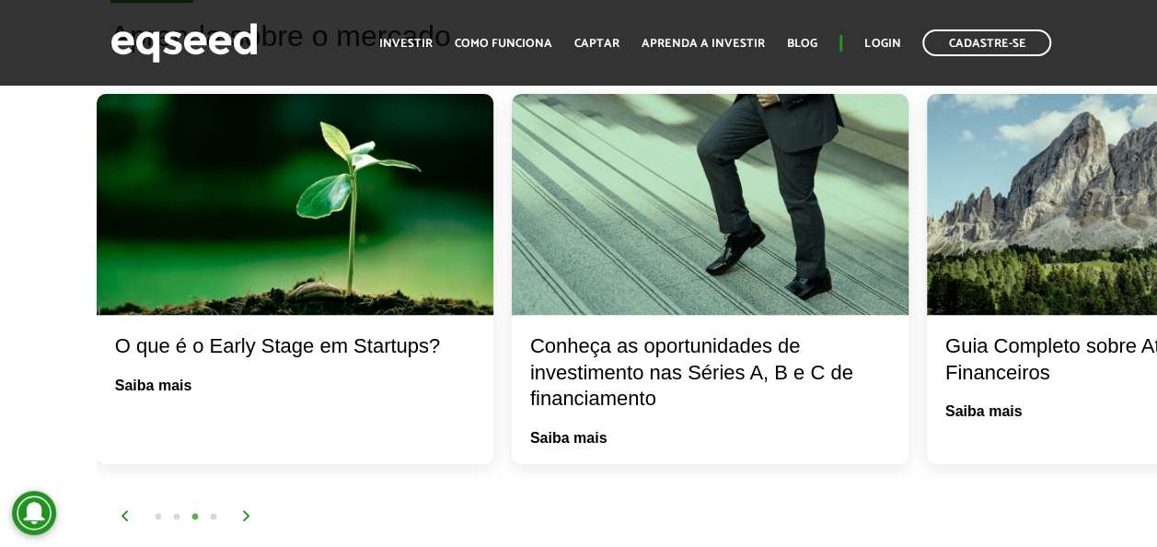
click at [250, 510] on img at bounding box center [246, 515] width 11 height 11
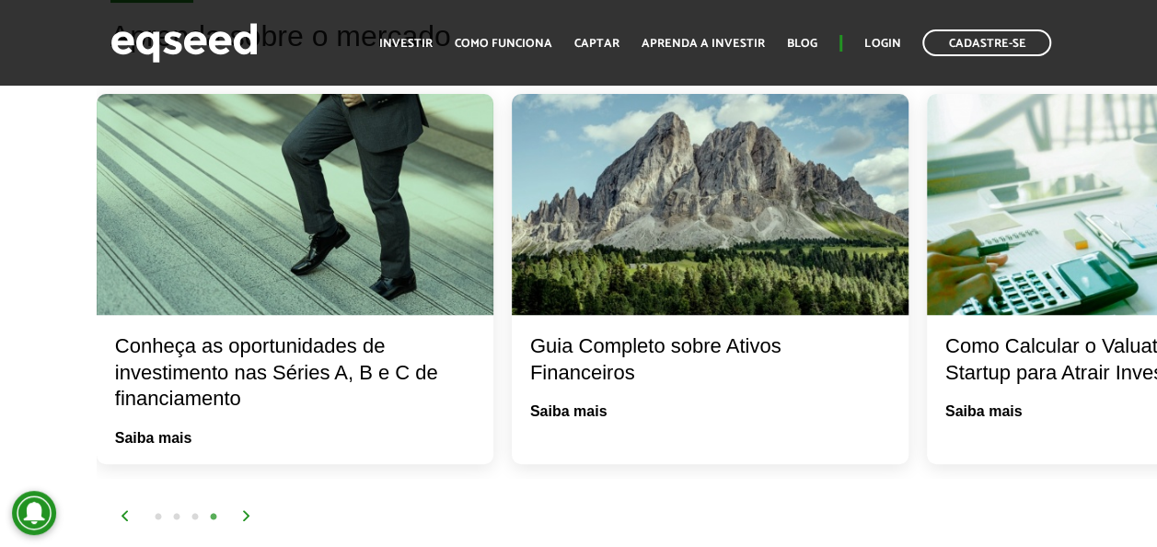
click at [250, 510] on img at bounding box center [246, 515] width 11 height 11
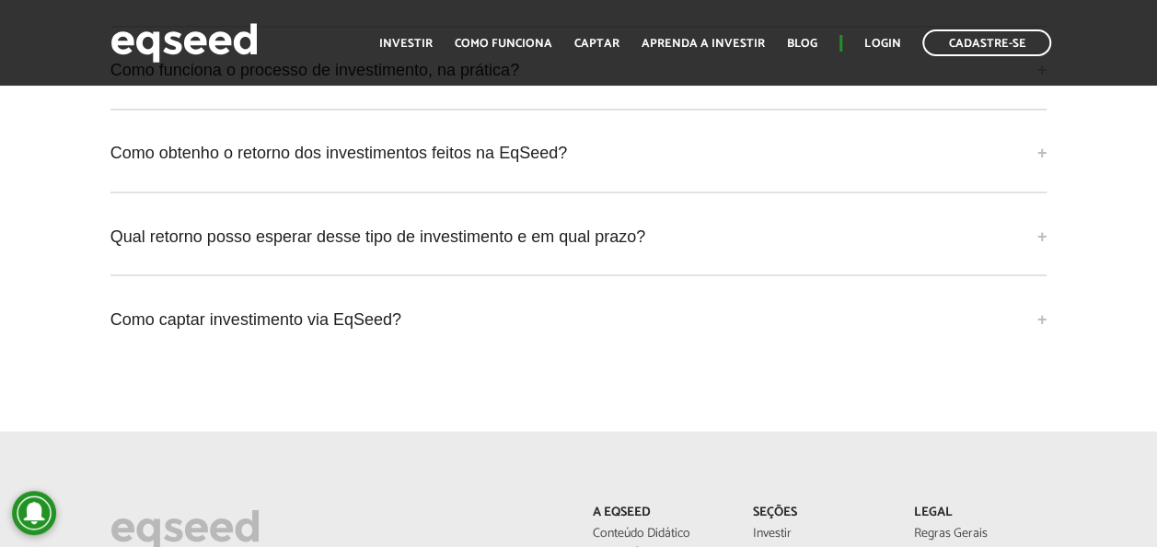
scroll to position [4972, 0]
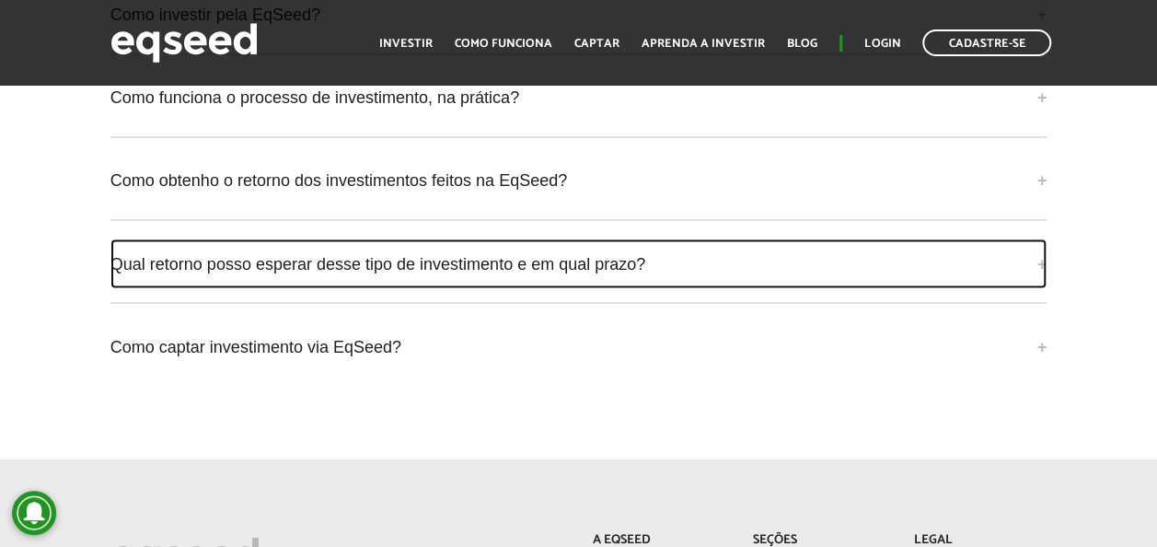
click at [586, 238] on link "Qual retorno posso esperar desse tipo de investimento e em qual prazo?" at bounding box center [578, 263] width 937 height 50
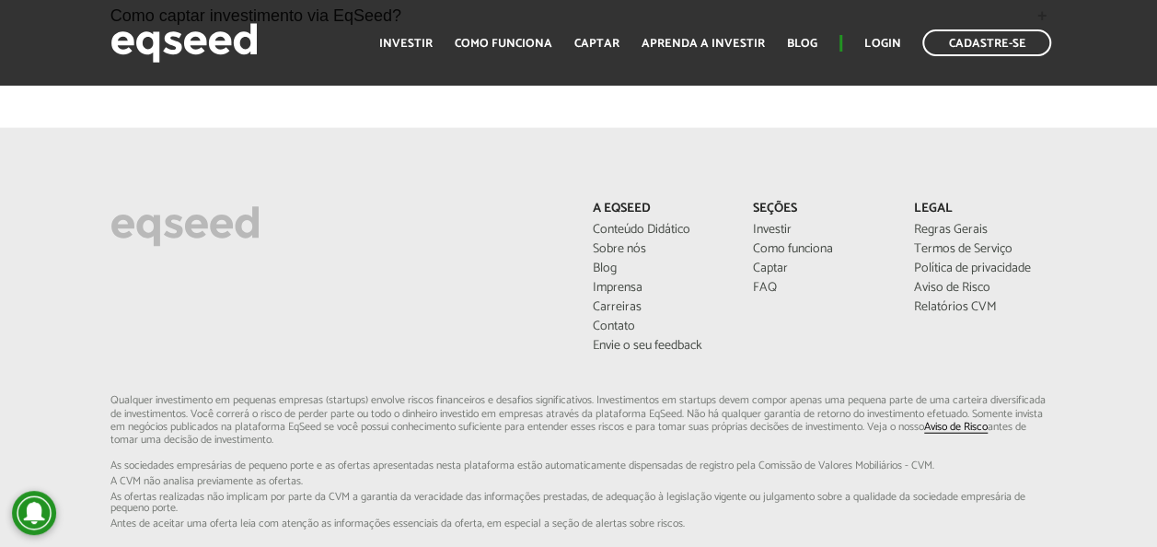
scroll to position [5616, 0]
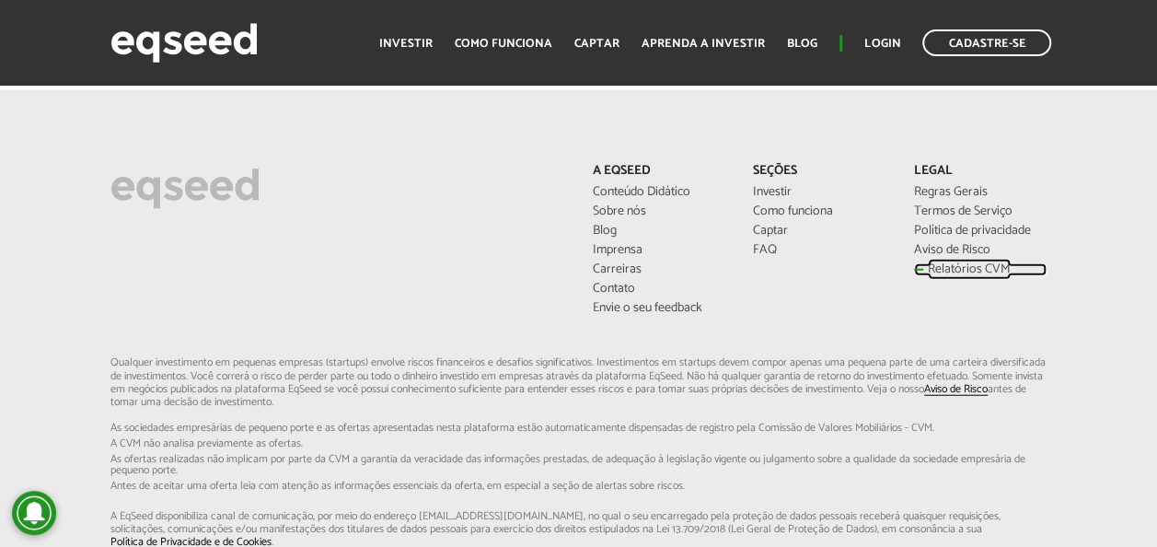
click at [974, 263] on link "Relatórios CVM" at bounding box center [981, 269] width 134 height 13
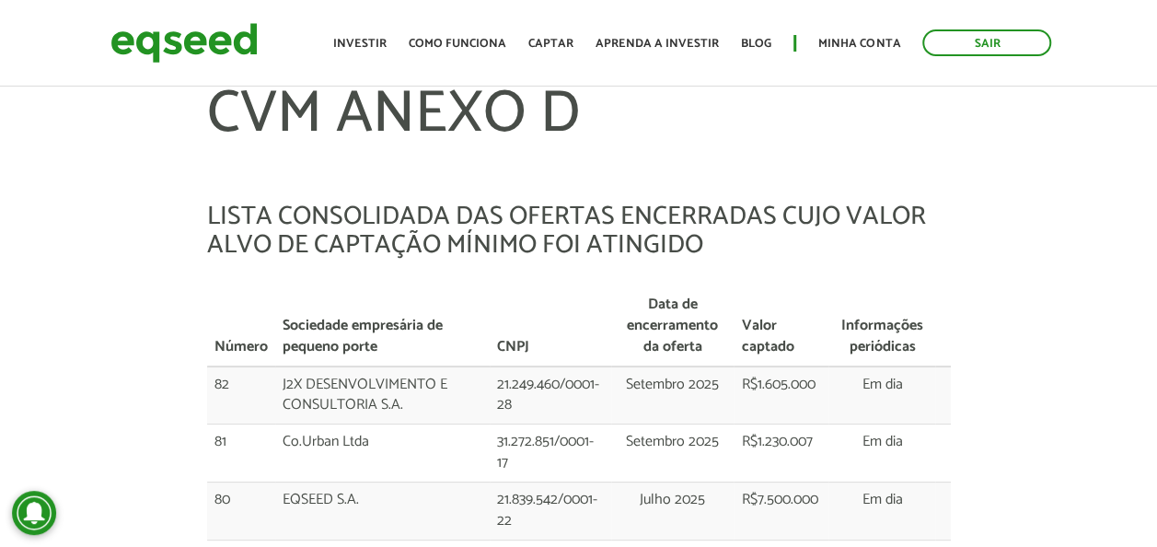
click at [215, 344] on th "Número" at bounding box center [241, 326] width 68 height 79
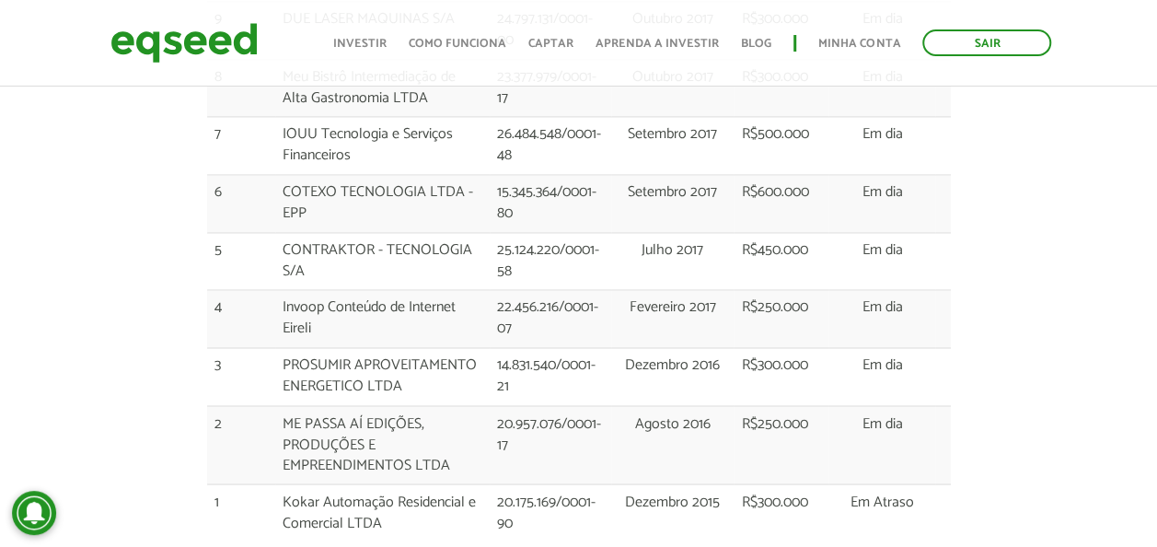
scroll to position [4907, 0]
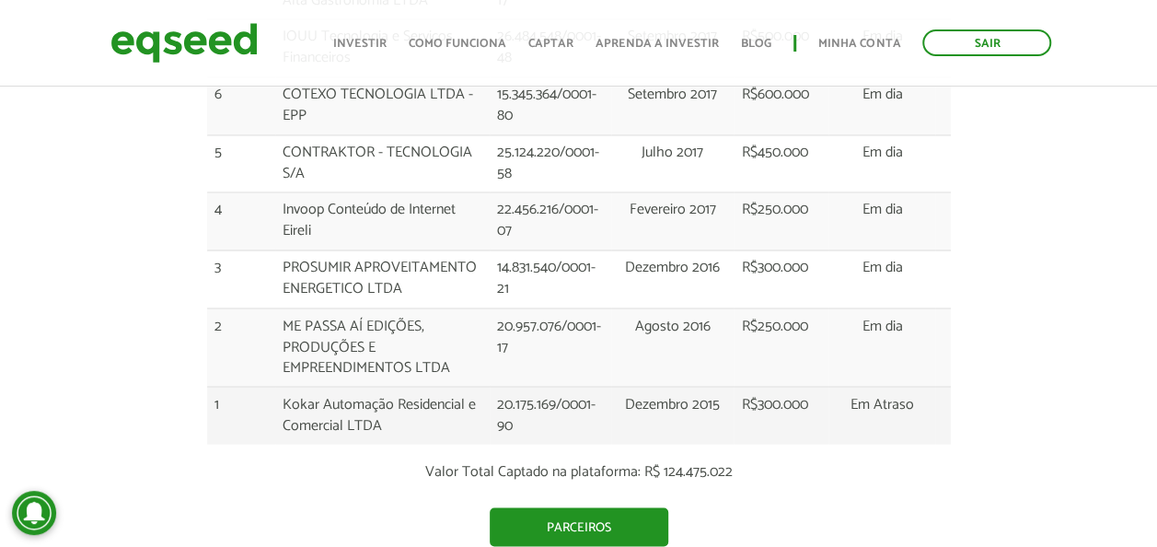
drag, startPoint x: 215, startPoint y: 339, endPoint x: 946, endPoint y: 383, distance: 733.3
copy table "Número Sociedade empresária de pequeno porte CNPJ Data de encerramento da ofert…"
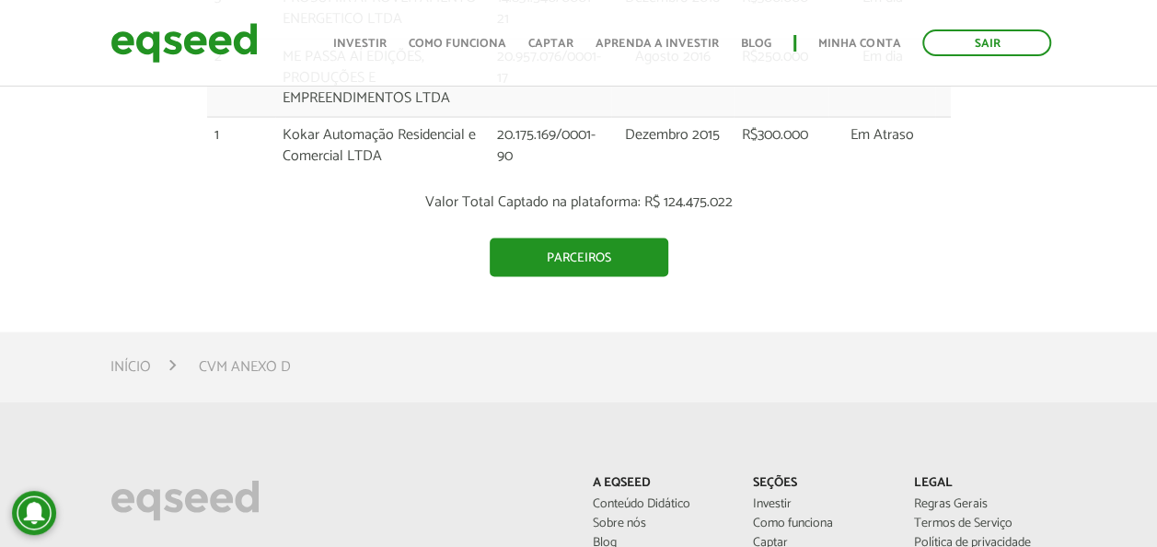
scroll to position [5184, 0]
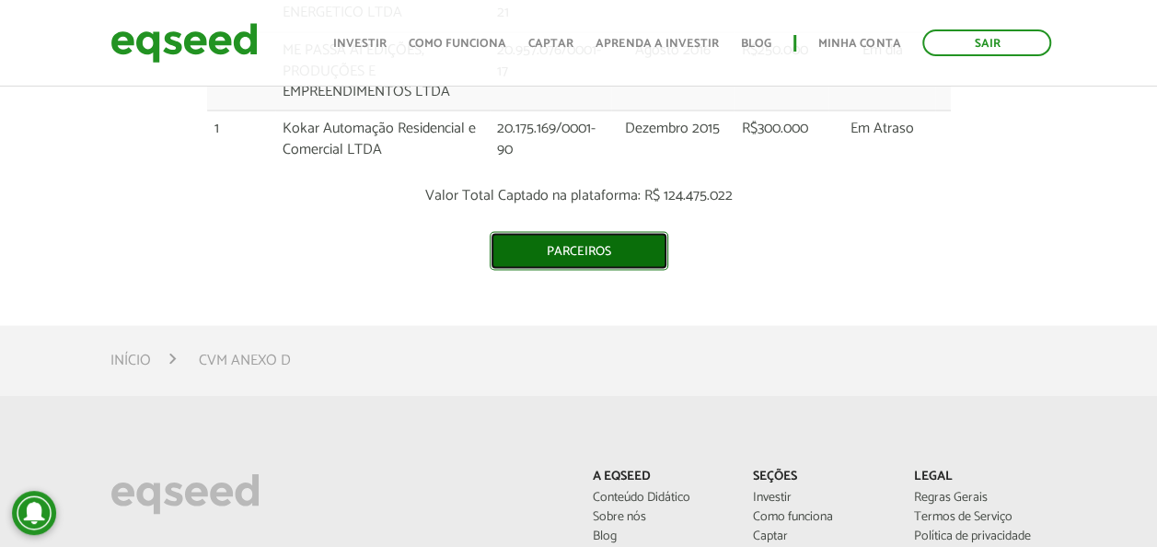
click at [604, 231] on link "Parceiros" at bounding box center [579, 250] width 179 height 39
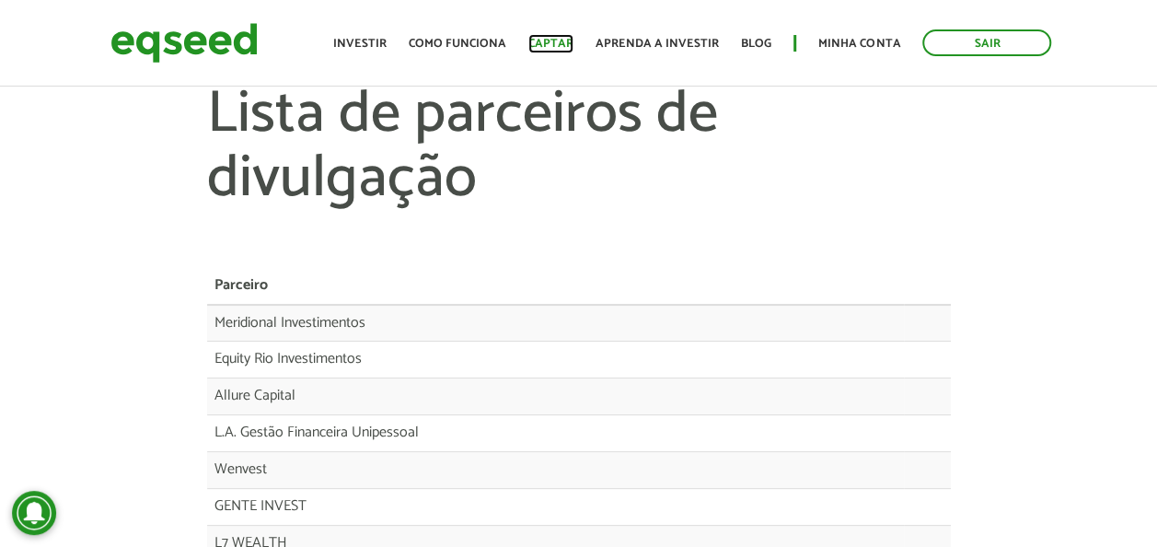
click at [543, 38] on link "Captar" at bounding box center [550, 44] width 45 height 12
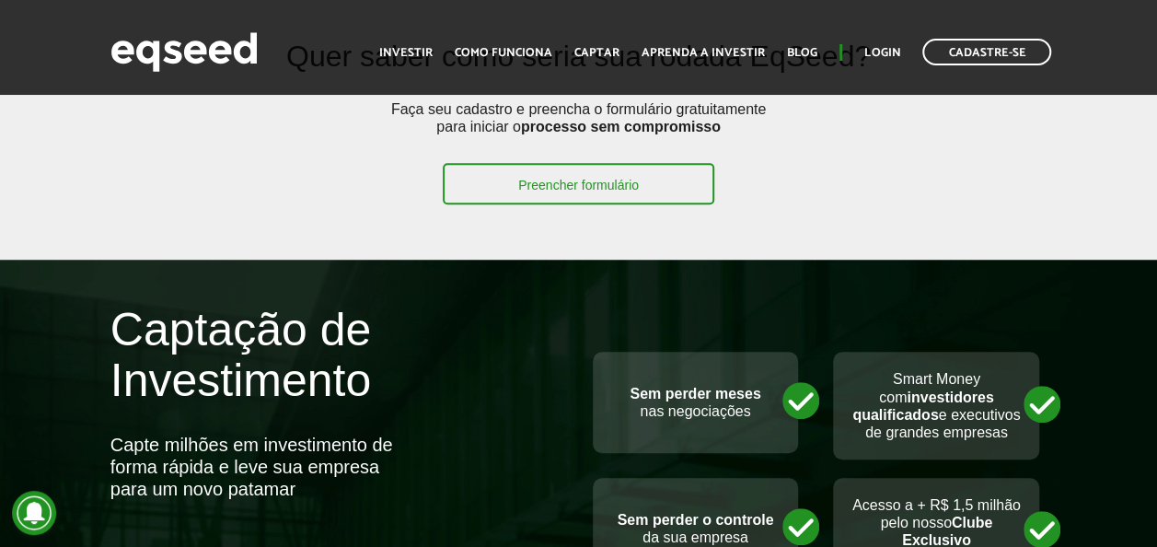
scroll to position [276, 0]
